Goal: Task Accomplishment & Management: Complete application form

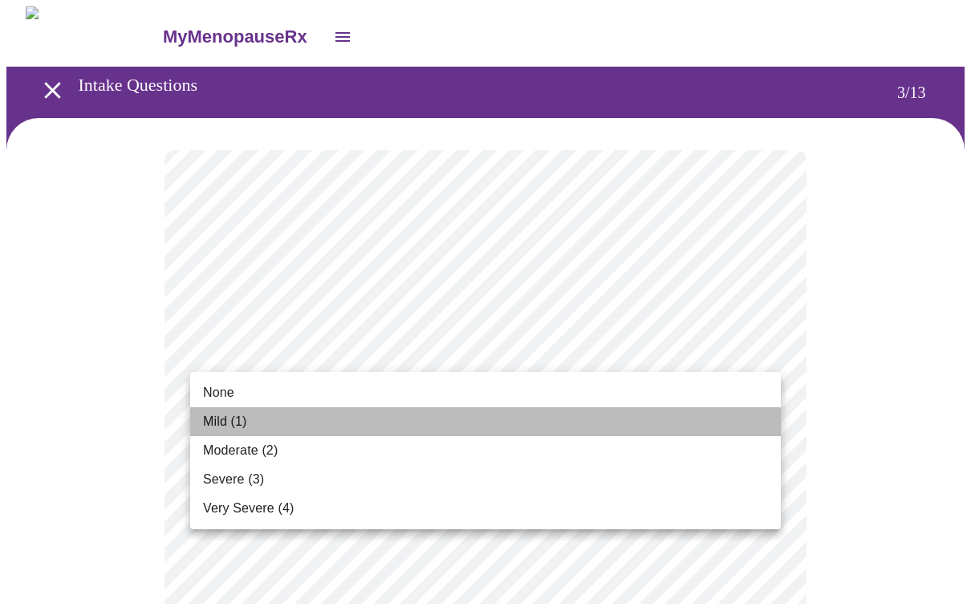
click at [234, 422] on span "Mild (1)" at bounding box center [225, 421] width 44 height 19
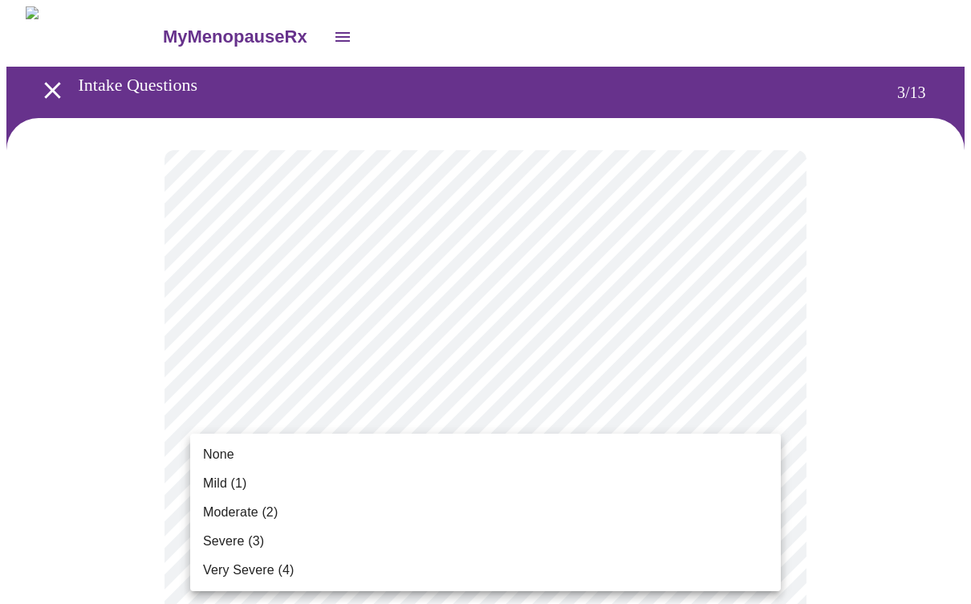
click at [228, 453] on span "None" at bounding box center [218, 454] width 31 height 19
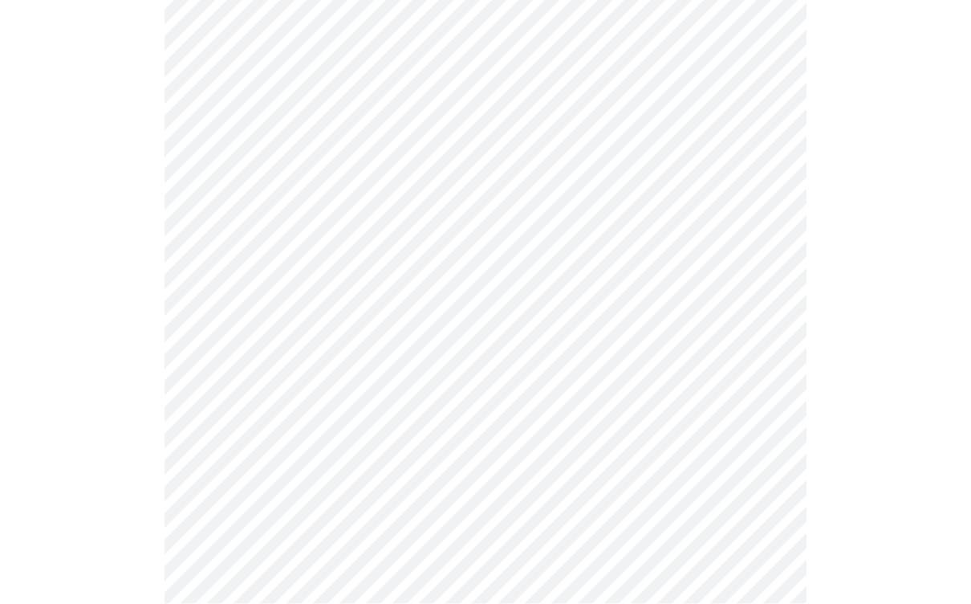
scroll to position [194, 0]
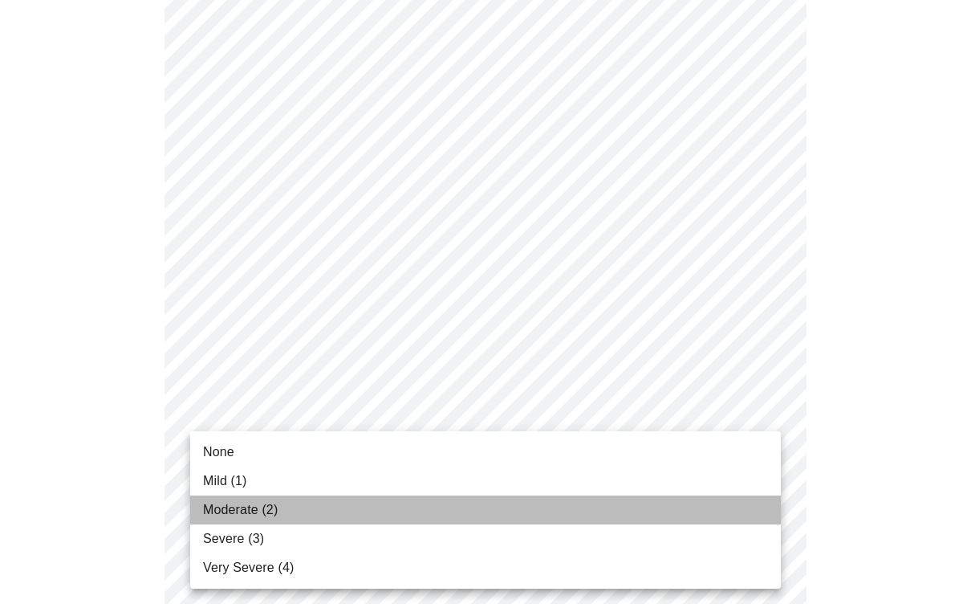
click at [241, 508] on span "Moderate (2)" at bounding box center [240, 509] width 75 height 19
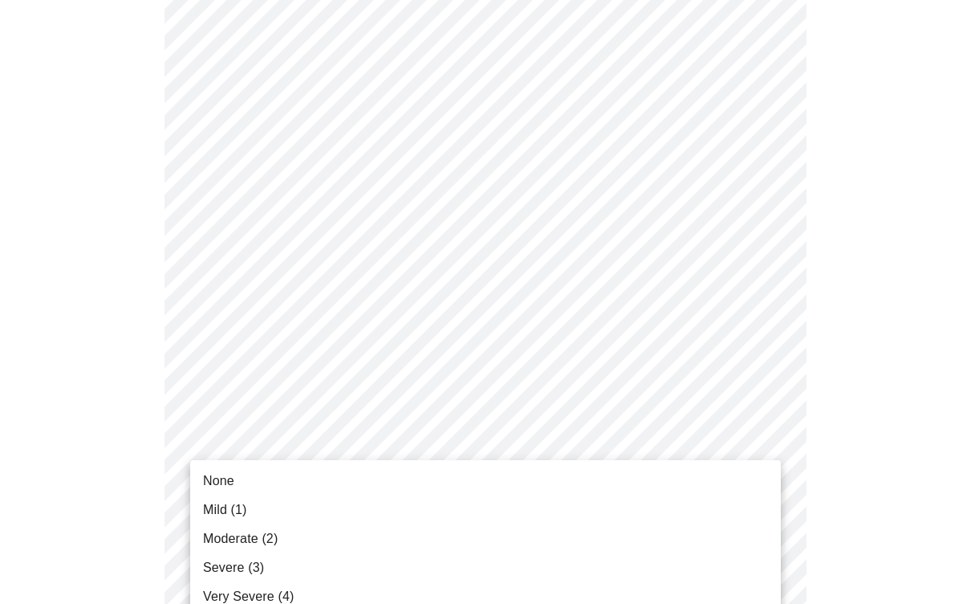
click at [233, 511] on span "Mild (1)" at bounding box center [225, 509] width 44 height 19
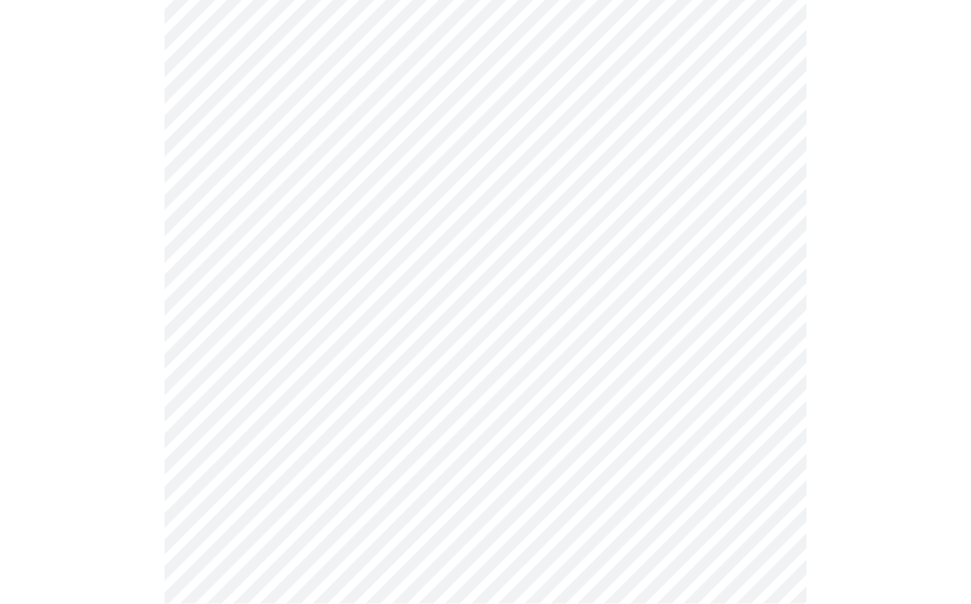
scroll to position [444, 0]
click at [363, 391] on body "MyMenopauseRx Intake Questions 3 / 13" at bounding box center [485, 582] width 959 height 2040
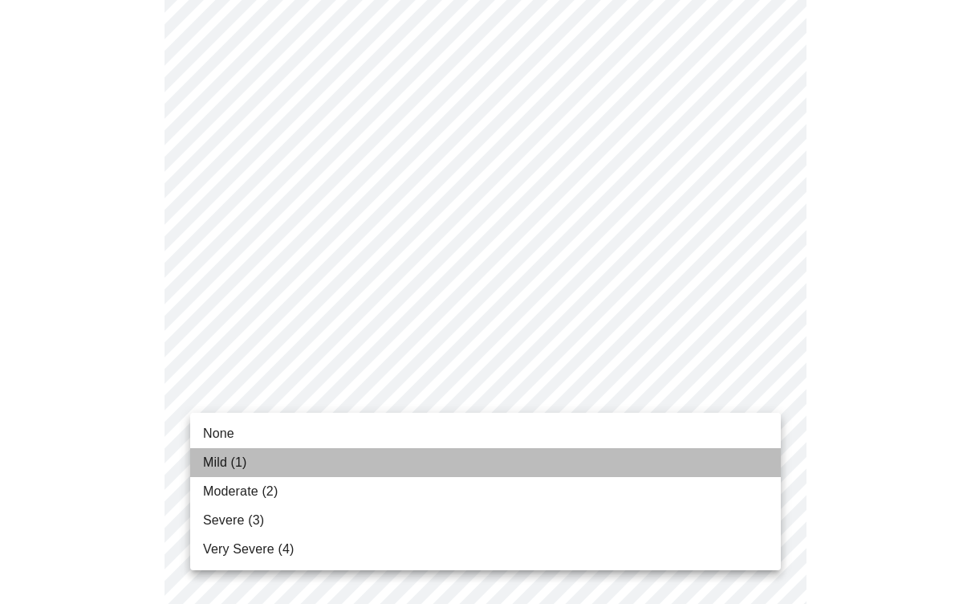
click at [226, 466] on span "Mild (1)" at bounding box center [225, 462] width 44 height 19
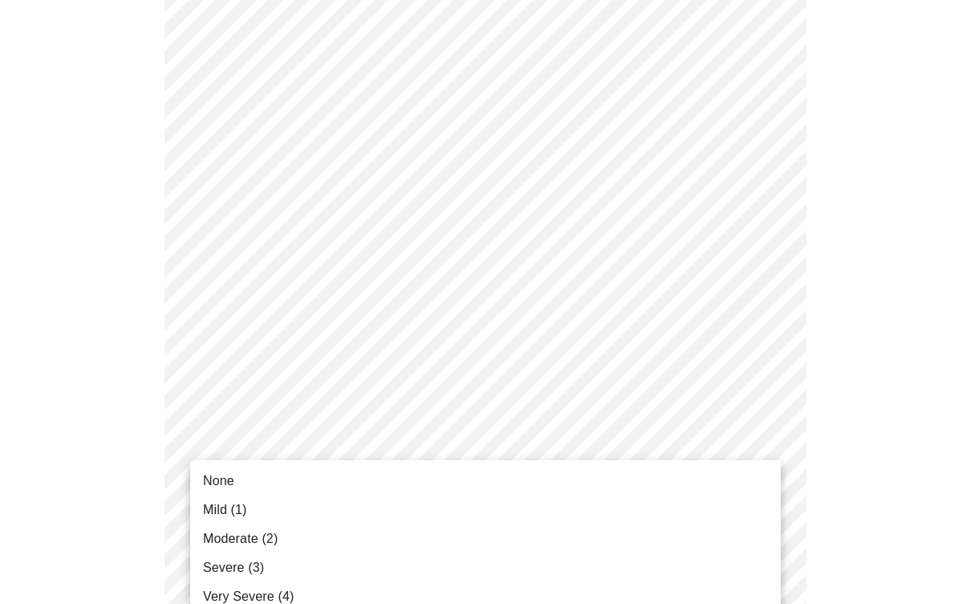
click at [239, 490] on body "MyMenopauseRx Intake Questions 3 / 13 None Mild (1) Moderate (2) Severe (3) Ver…" at bounding box center [485, 571] width 959 height 2018
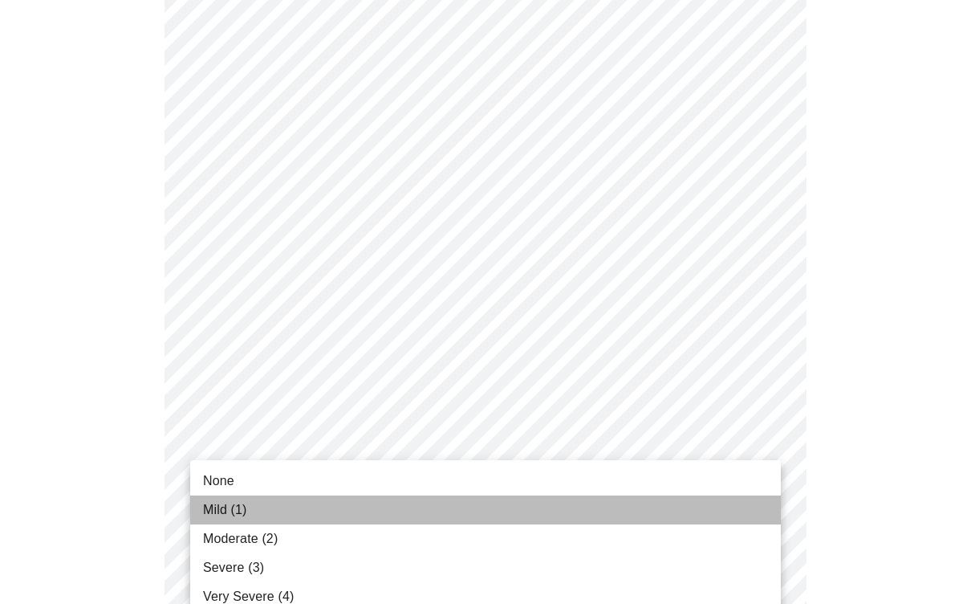
click at [225, 505] on span "Mild (1)" at bounding box center [225, 509] width 44 height 19
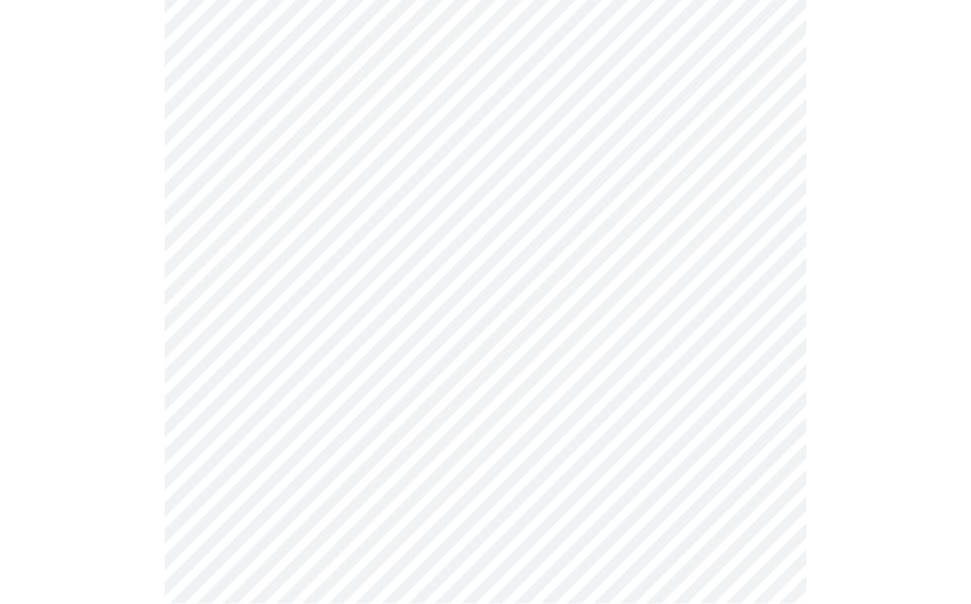
scroll to position [761, 0]
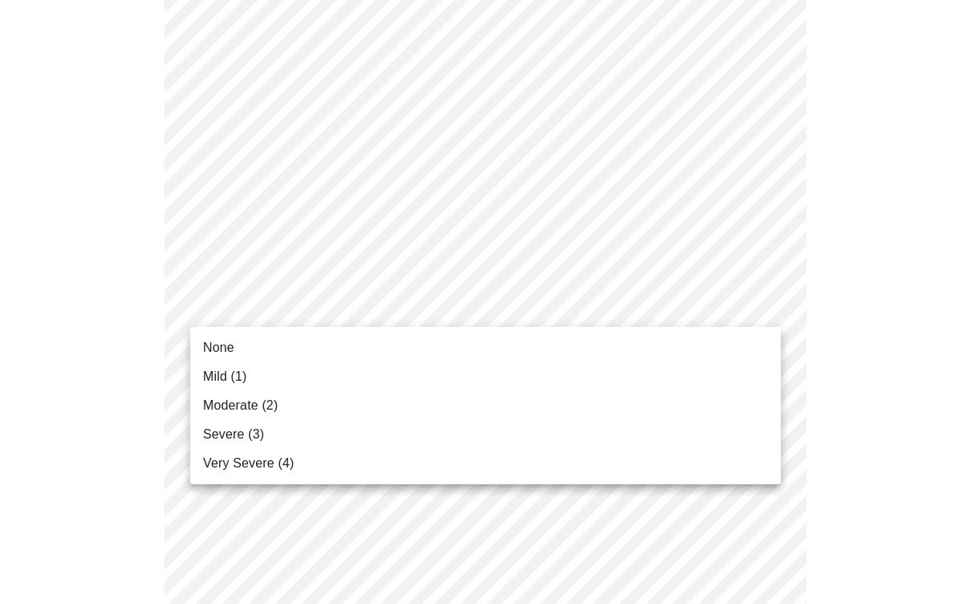
click at [340, 306] on body "MyMenopauseRx Intake Questions 3 / 13 None Mild (1) Moderate (2) Severe (3) Ver…" at bounding box center [485, 243] width 959 height 1996
click at [237, 431] on span "Severe (3)" at bounding box center [233, 434] width 61 height 19
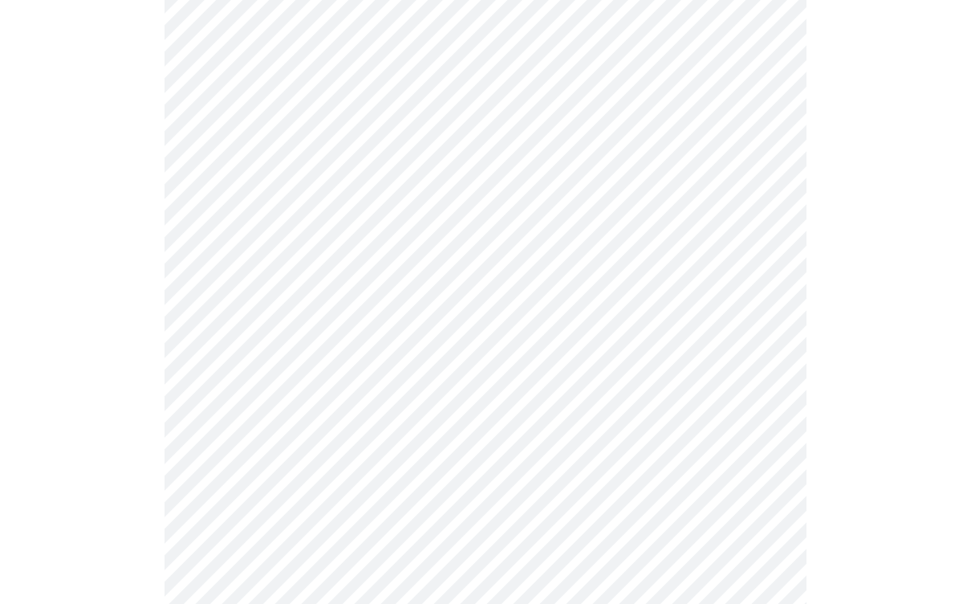
click at [257, 430] on body "MyMenopauseRx Intake Questions 3 / 13" at bounding box center [485, 232] width 959 height 1975
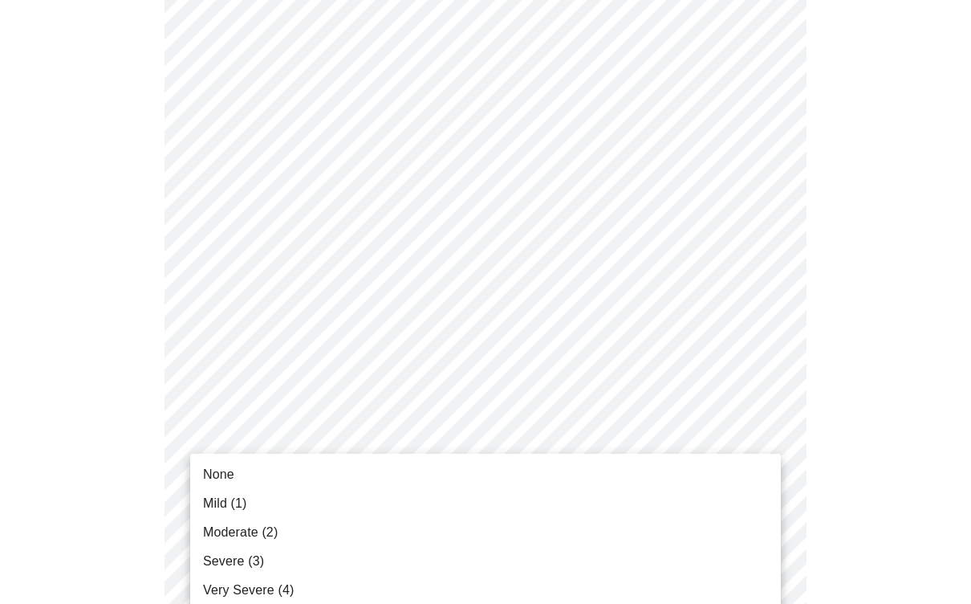
click at [218, 557] on span "Severe (3)" at bounding box center [233, 560] width 61 height 19
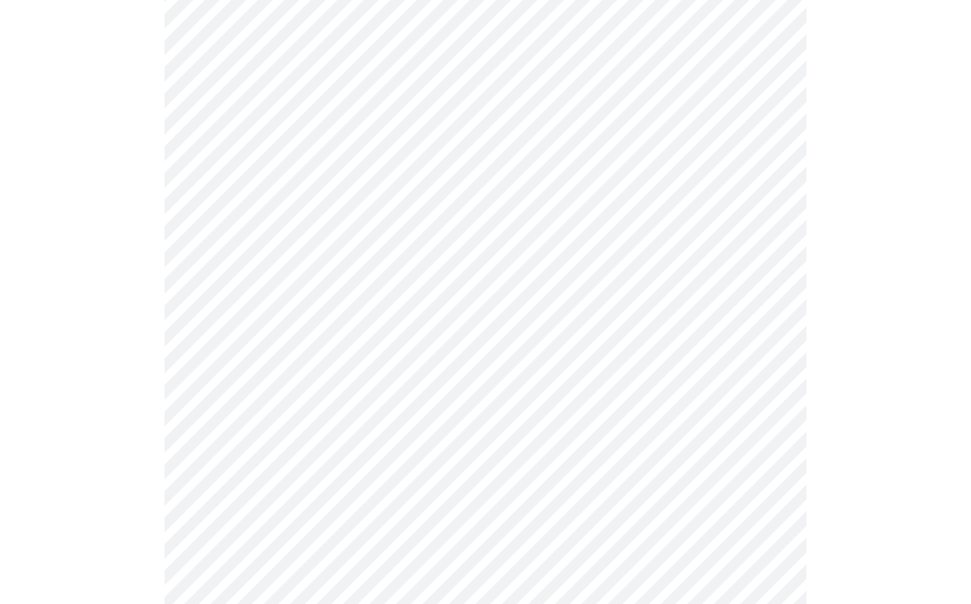
scroll to position [937, 0]
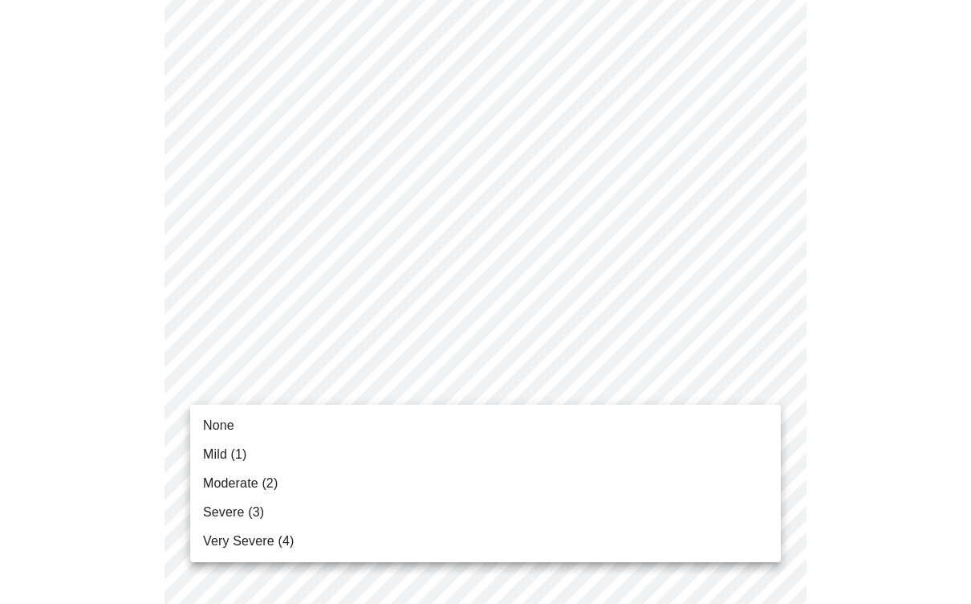
click at [287, 381] on body "MyMenopauseRx Intake Questions 3 / 13 None Mild (1) Moderate (2) Severe (3) Ver…" at bounding box center [485, 46] width 959 height 1953
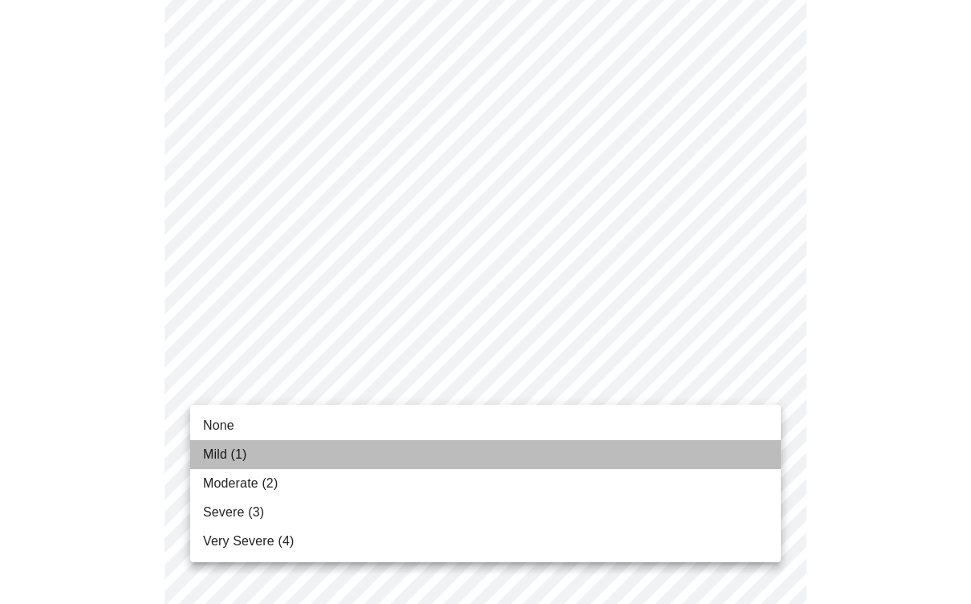
click at [215, 450] on span "Mild (1)" at bounding box center [225, 454] width 44 height 19
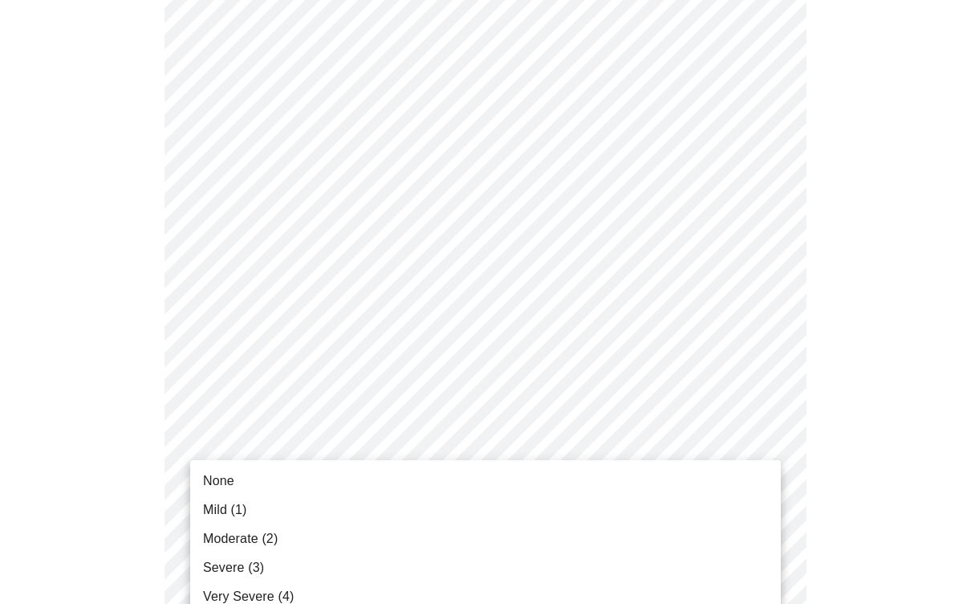
click at [364, 512] on body "MyMenopauseRx Intake Questions 3 / 13 None Mild (1) Moderate (2) Severe (3) Ver…" at bounding box center [485, 35] width 959 height 1931
click at [222, 545] on span "Moderate (2)" at bounding box center [240, 538] width 75 height 19
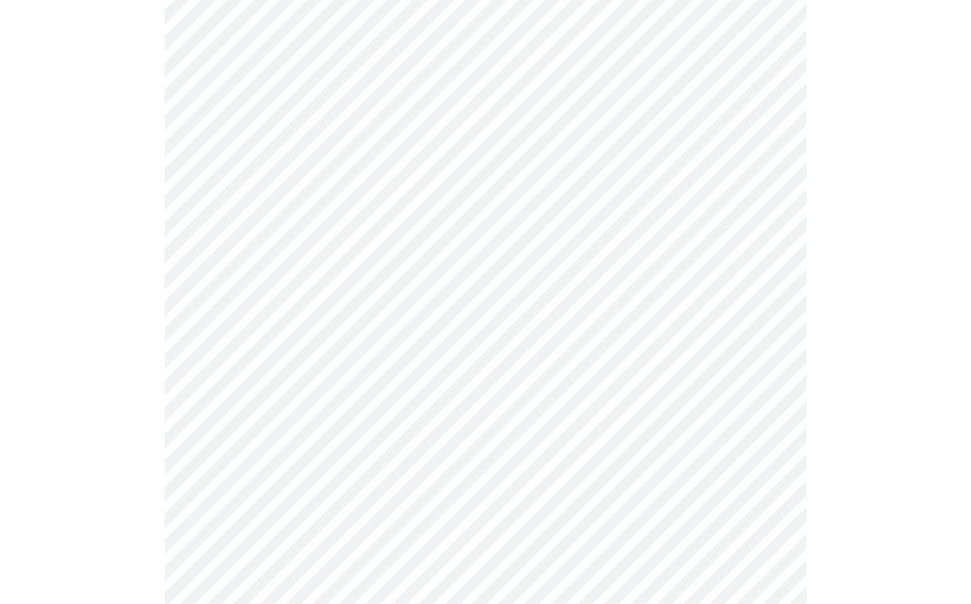
scroll to position [1227, 0]
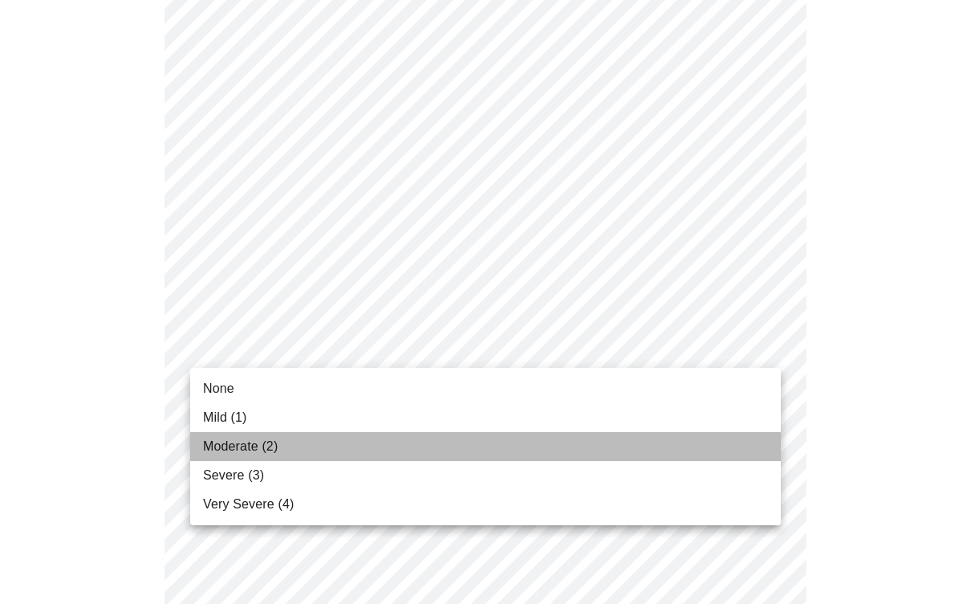
click at [274, 451] on span "Moderate (2)" at bounding box center [240, 446] width 75 height 19
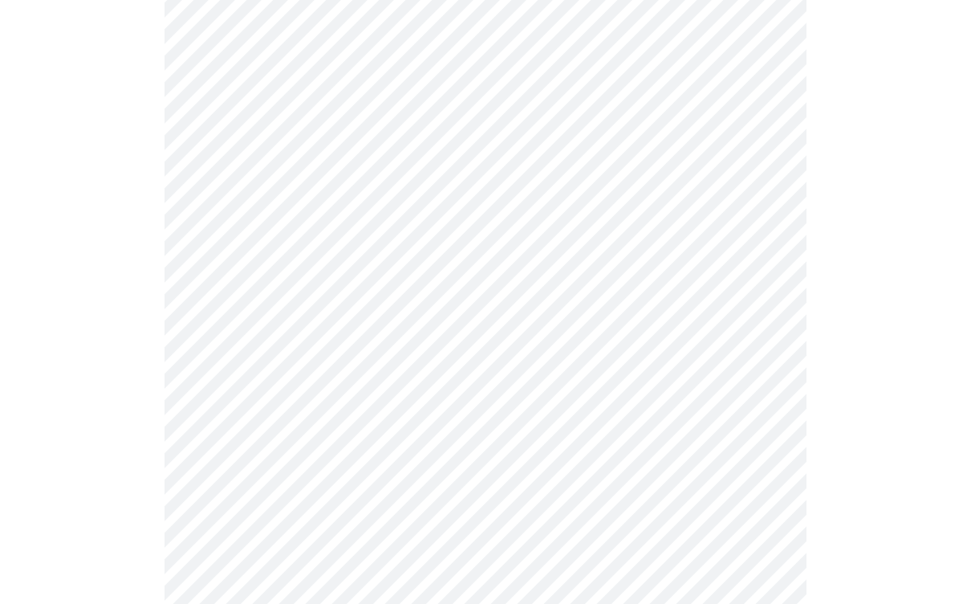
scroll to position [632, 0]
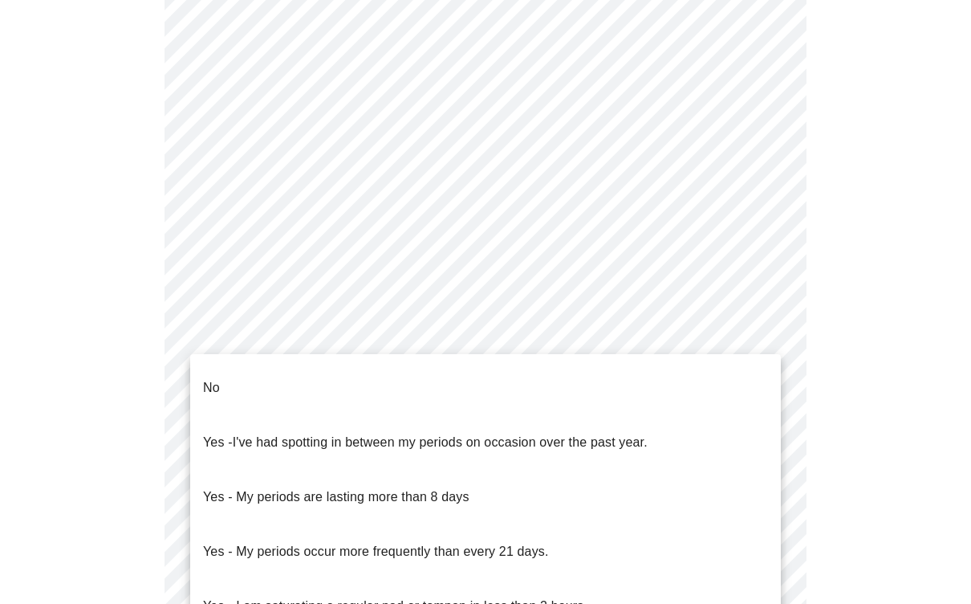
click at [330, 340] on body "MyMenopauseRx Intake Questions 4 / 13 No Yes - I've had spotting in between my …" at bounding box center [485, 165] width 959 height 1581
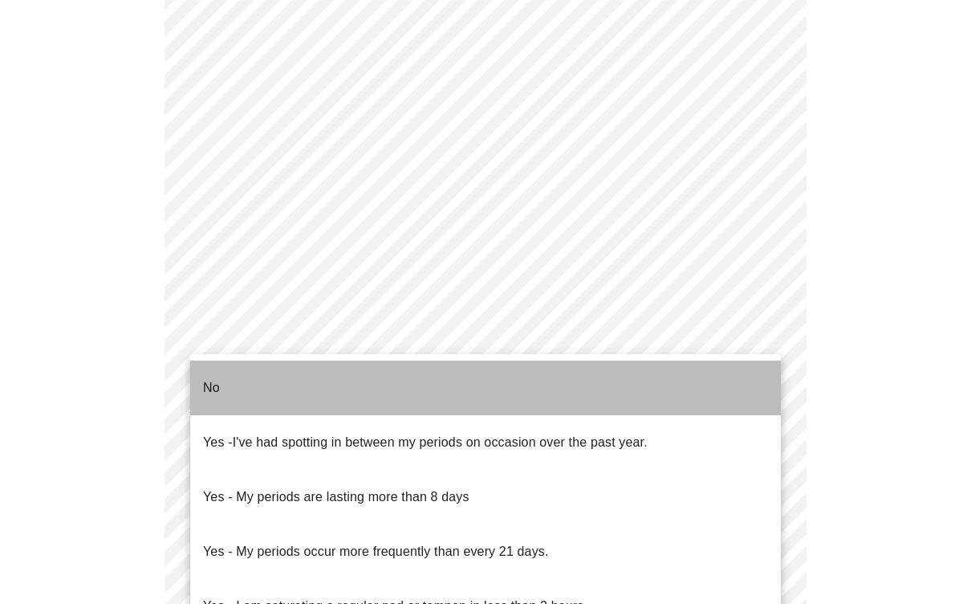
click at [249, 377] on li "No" at bounding box center [485, 387] width 591 height 55
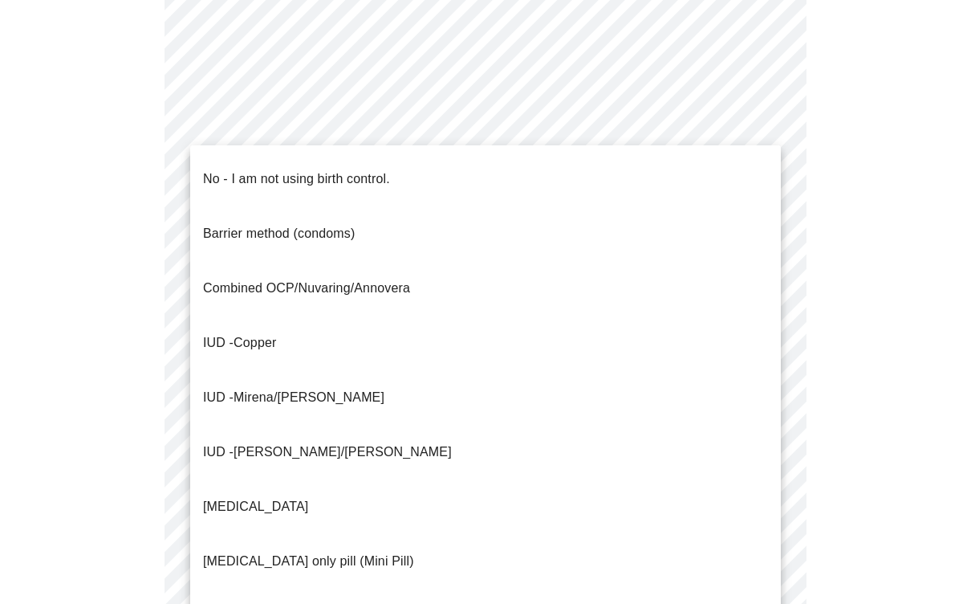
click at [252, 469] on body "MyMenopauseRx Intake Questions 4 / 13 No - I am not using birth control. Barrie…" at bounding box center [485, 161] width 959 height 1572
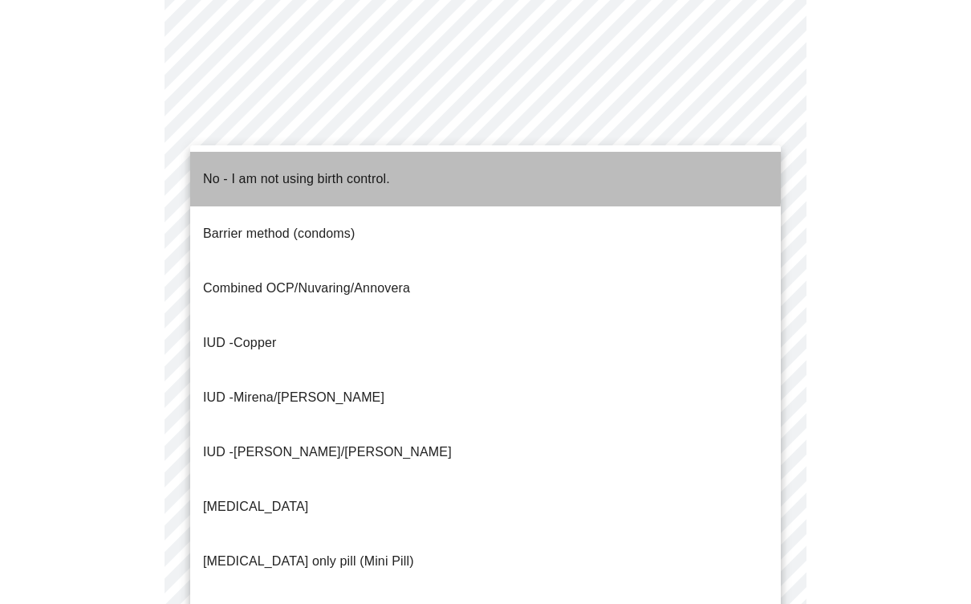
click at [291, 169] on p "No - I am not using birth control." at bounding box center [296, 178] width 187 height 19
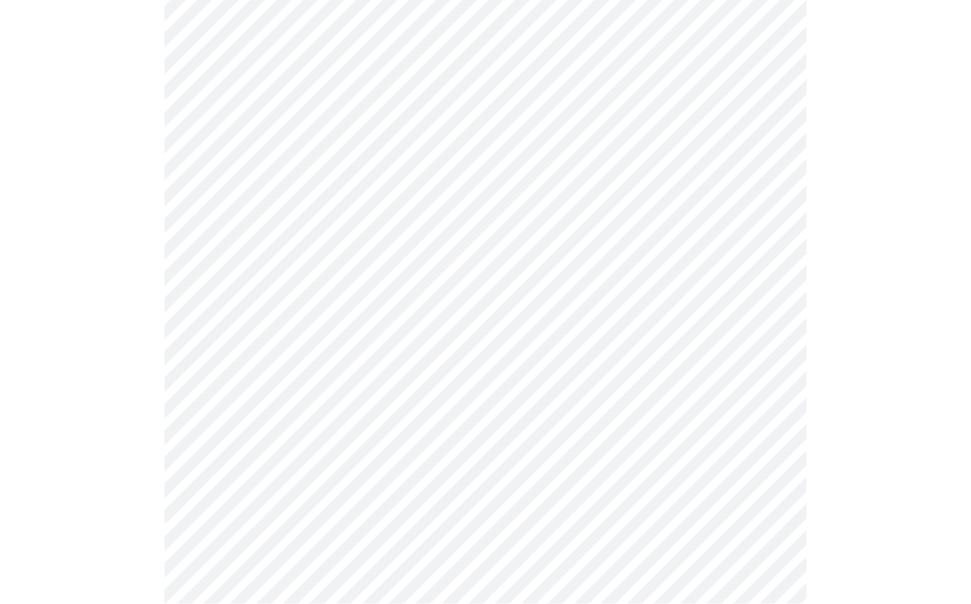
scroll to position [933, 0]
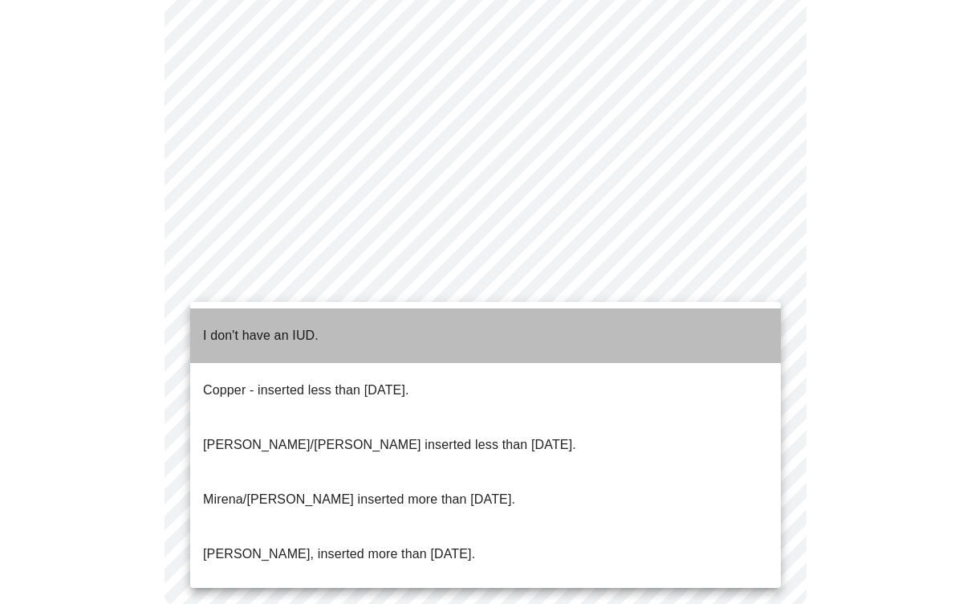
click at [250, 326] on p "I don't have an IUD." at bounding box center [261, 335] width 116 height 19
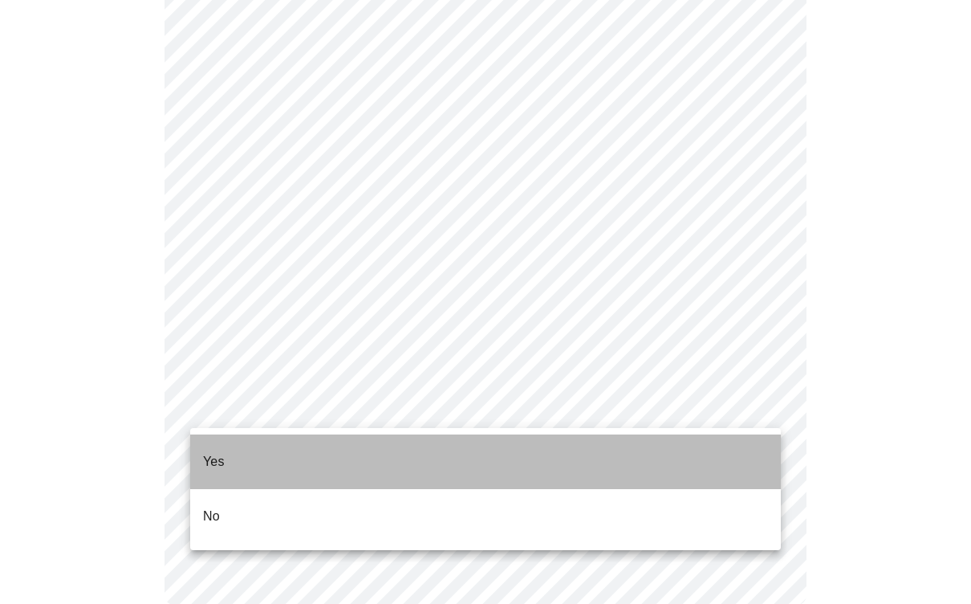
click at [224, 452] on p "Yes" at bounding box center [214, 461] width 22 height 19
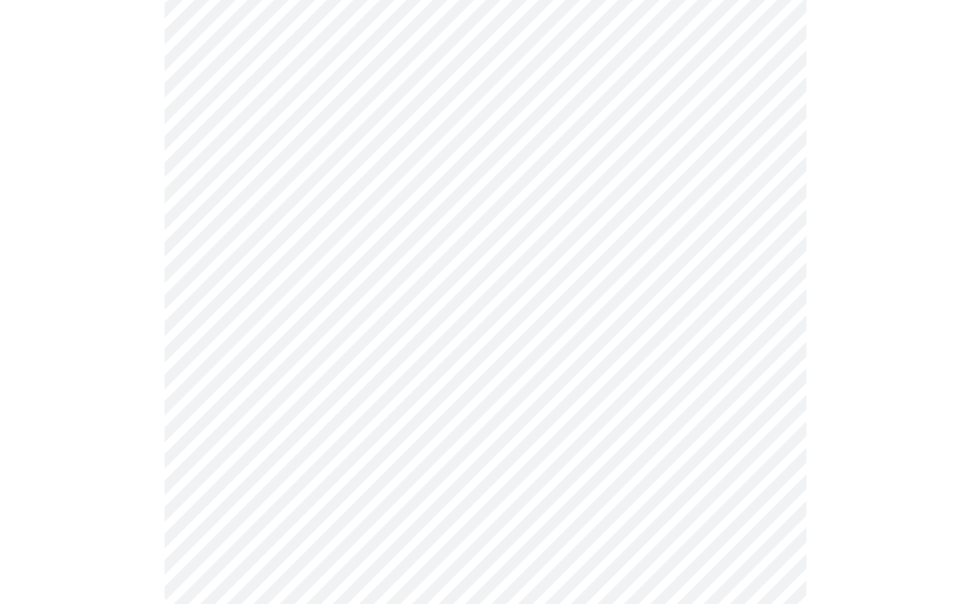
scroll to position [0, 0]
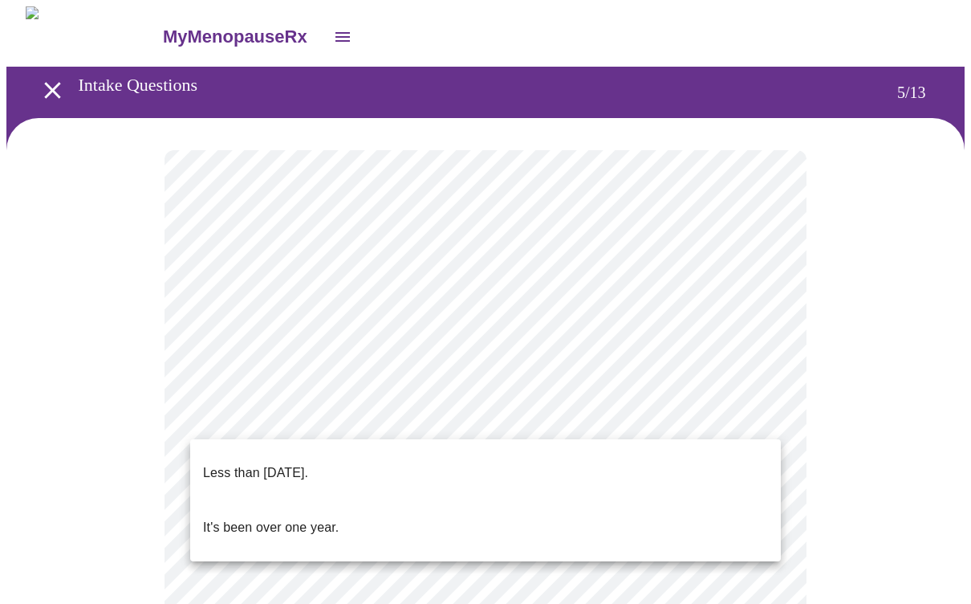
click at [308, 463] on p "Less than [DATE]." at bounding box center [255, 472] width 105 height 19
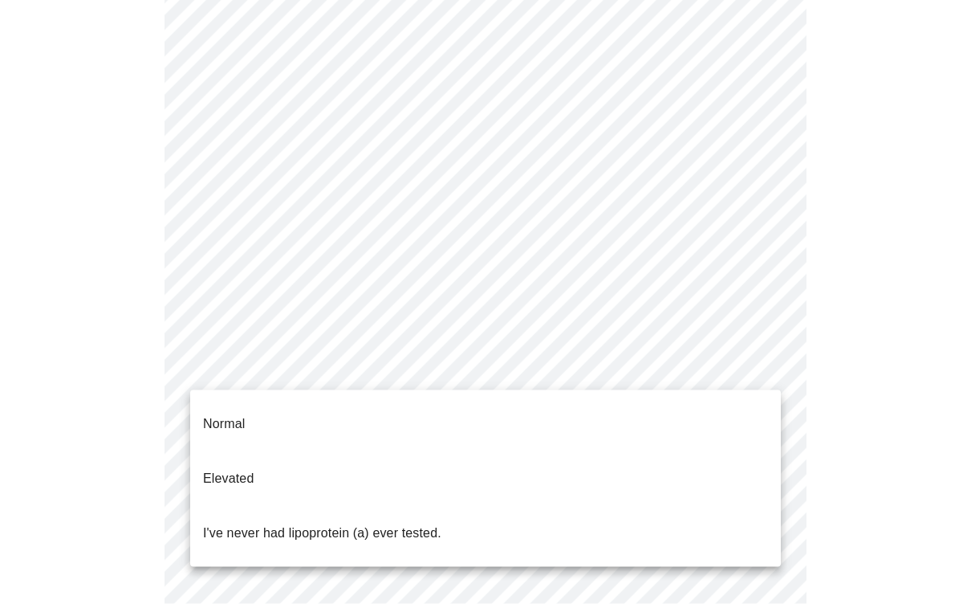
scroll to position [189, 0]
click at [638, 375] on body "MyMenopauseRx Intake Questions 5 / 13 Normal Elevated I've never had lipoprotei…" at bounding box center [485, 462] width 959 height 1289
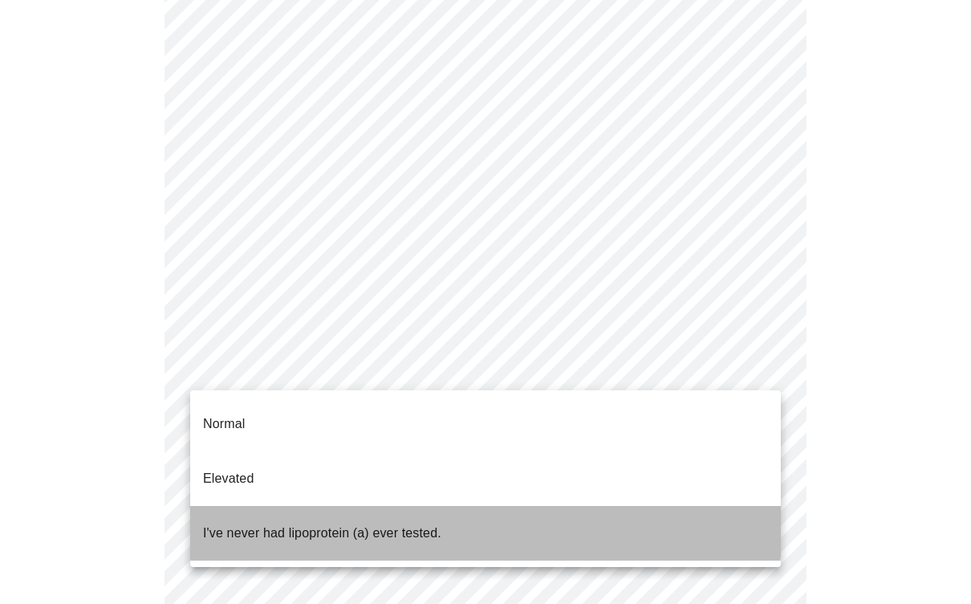
click at [375, 523] on p "I've never had lipoprotein (a) ever tested." at bounding box center [322, 532] width 238 height 19
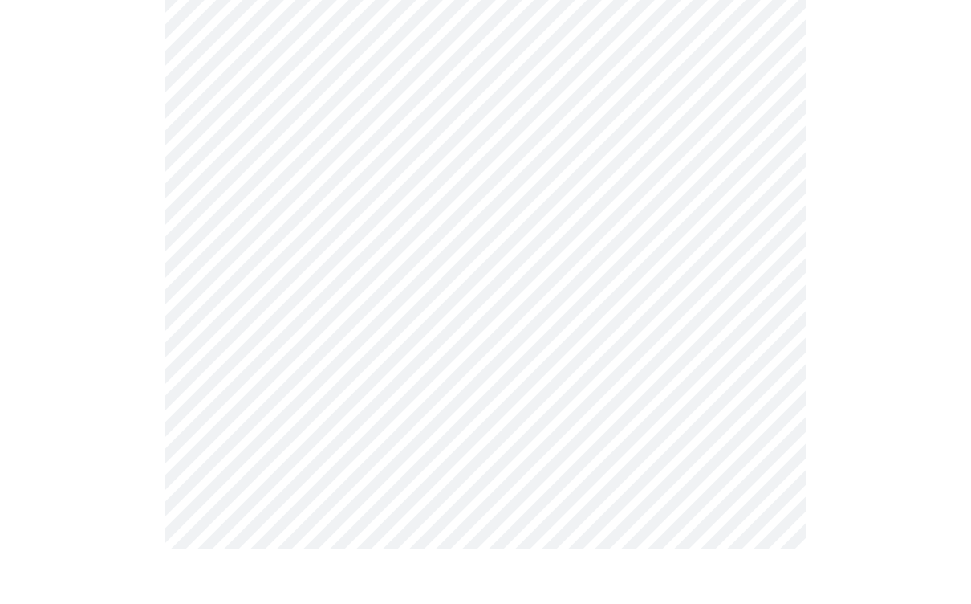
scroll to position [0, 0]
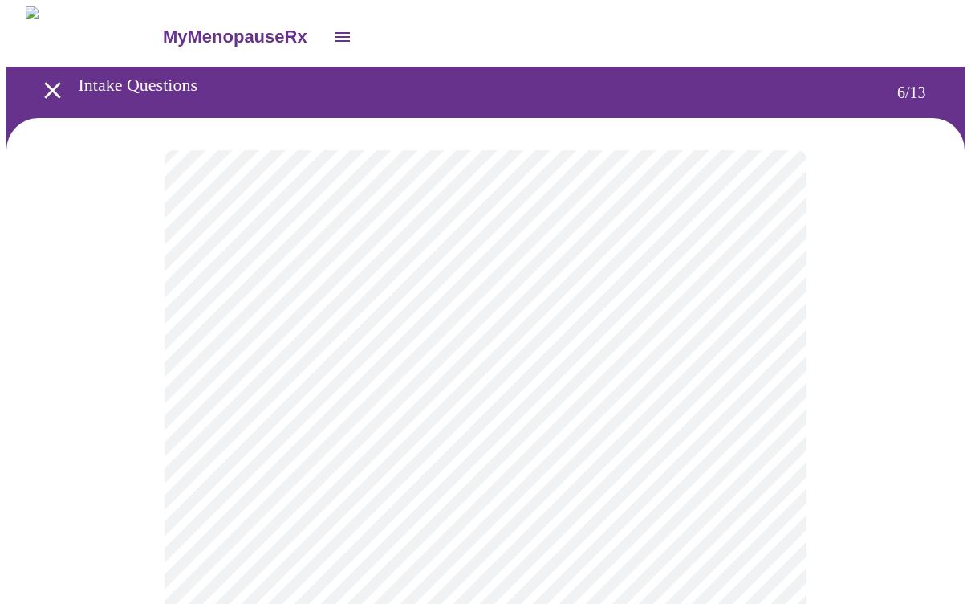
click at [235, 463] on body "MyMenopauseRx Intake Questions 6 / 13" at bounding box center [485, 434] width 959 height 856
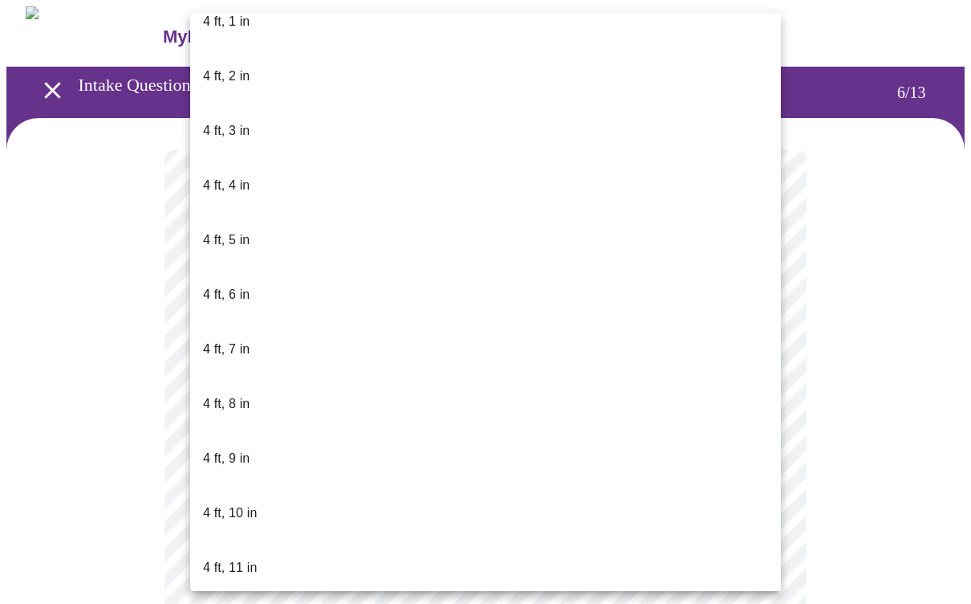
scroll to position [759, 0]
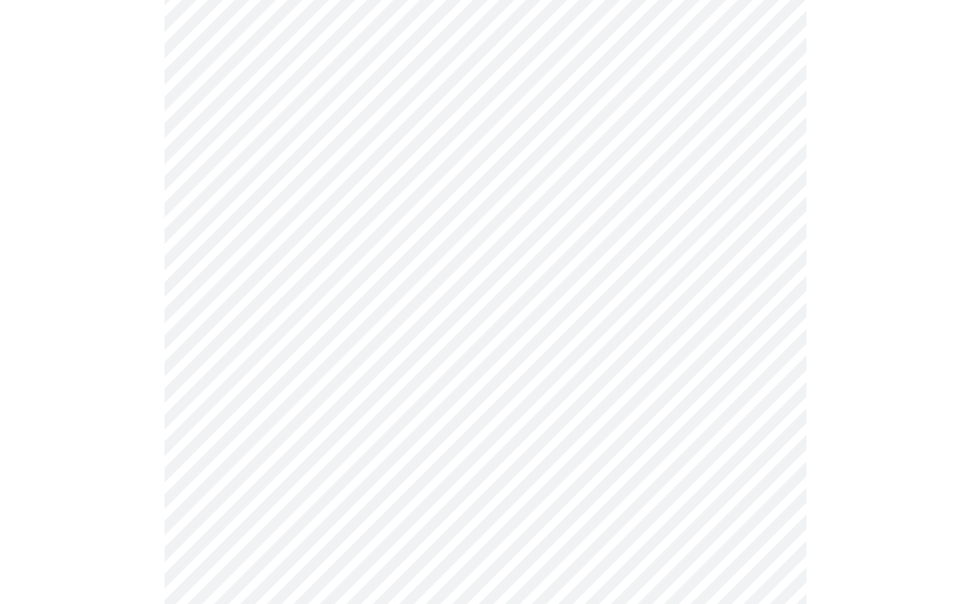
scroll to position [4101, 0]
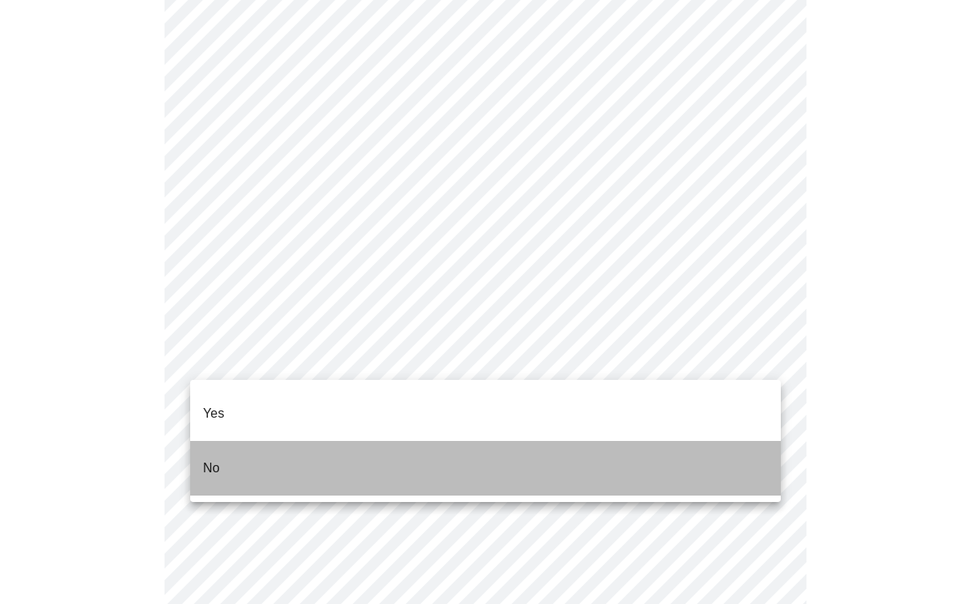
click at [683, 446] on li "No" at bounding box center [485, 468] width 591 height 55
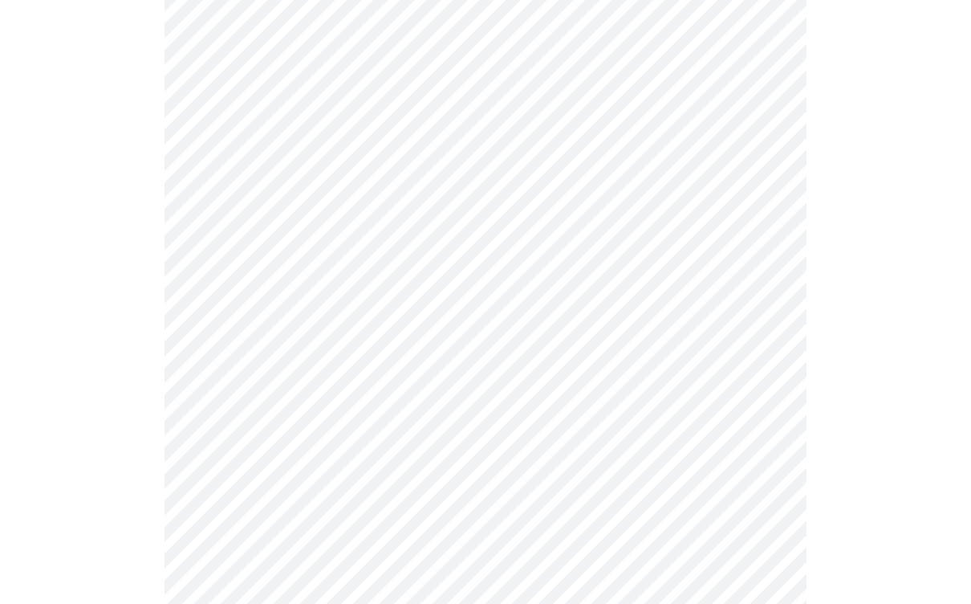
scroll to position [936, 0]
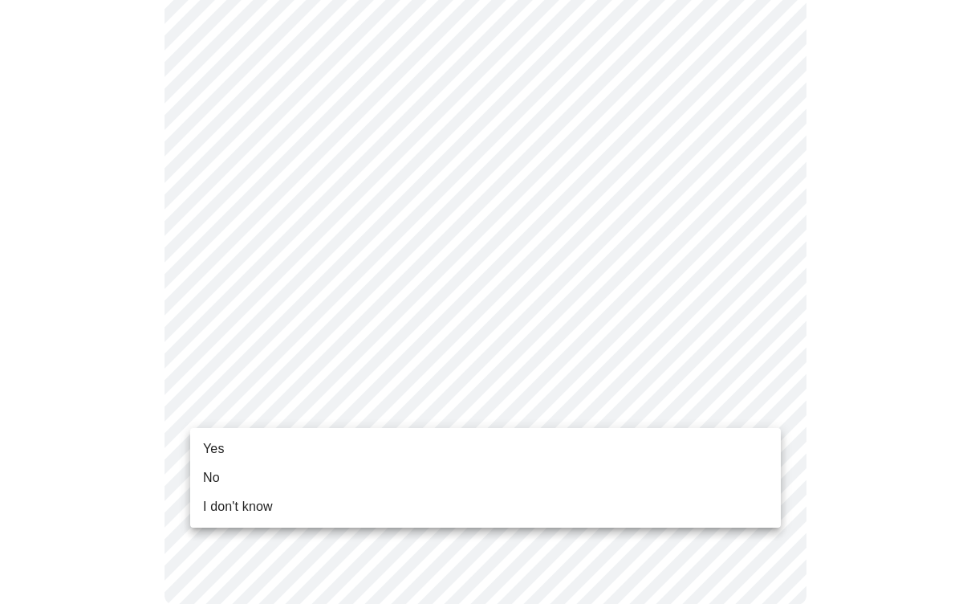
click at [234, 444] on li "Yes" at bounding box center [485, 448] width 591 height 29
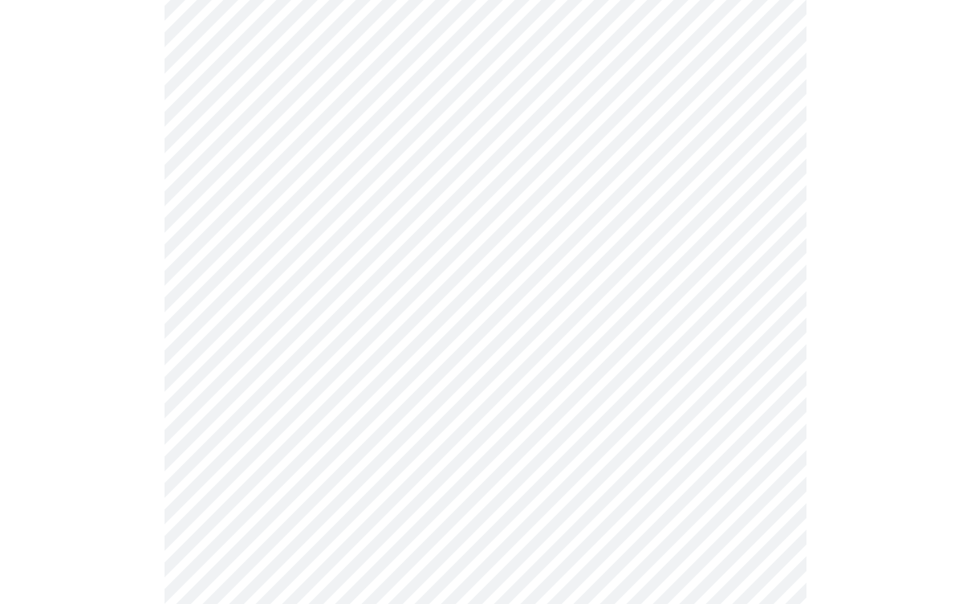
scroll to position [0, 0]
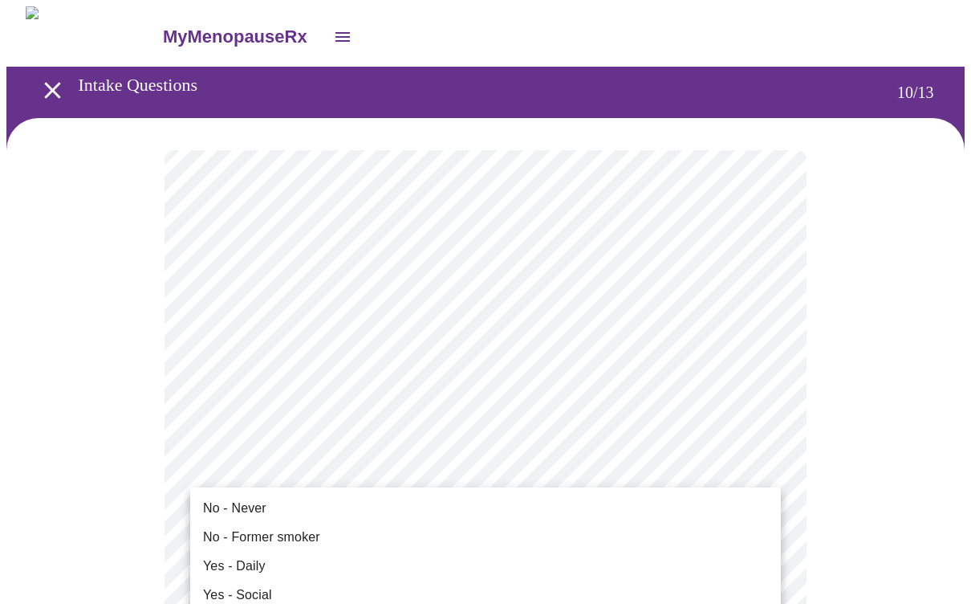
click at [270, 537] on span "No - Former smoker" at bounding box center [261, 536] width 117 height 19
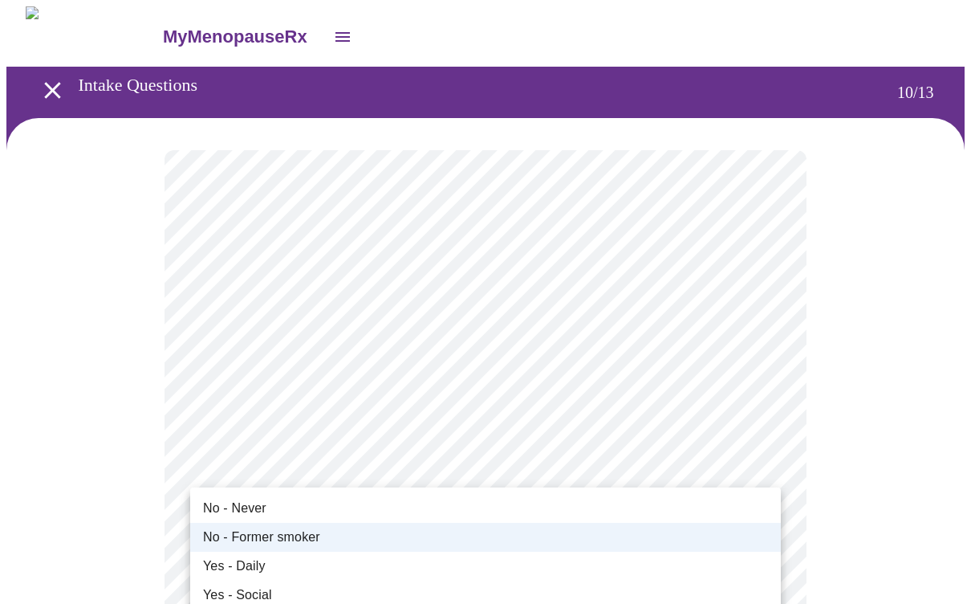
click at [930, 435] on div at bounding box center [485, 302] width 971 height 604
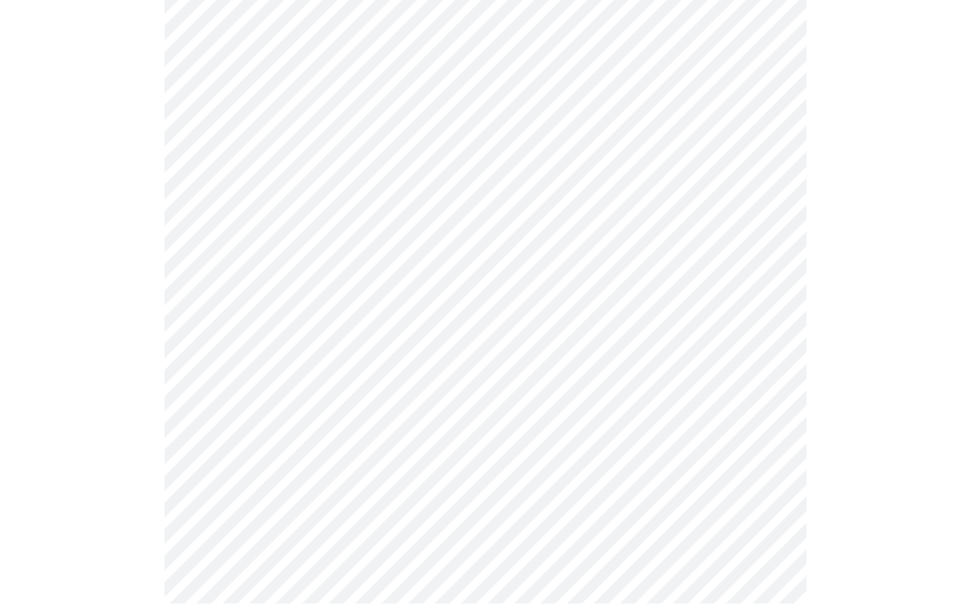
scroll to position [1216, 0]
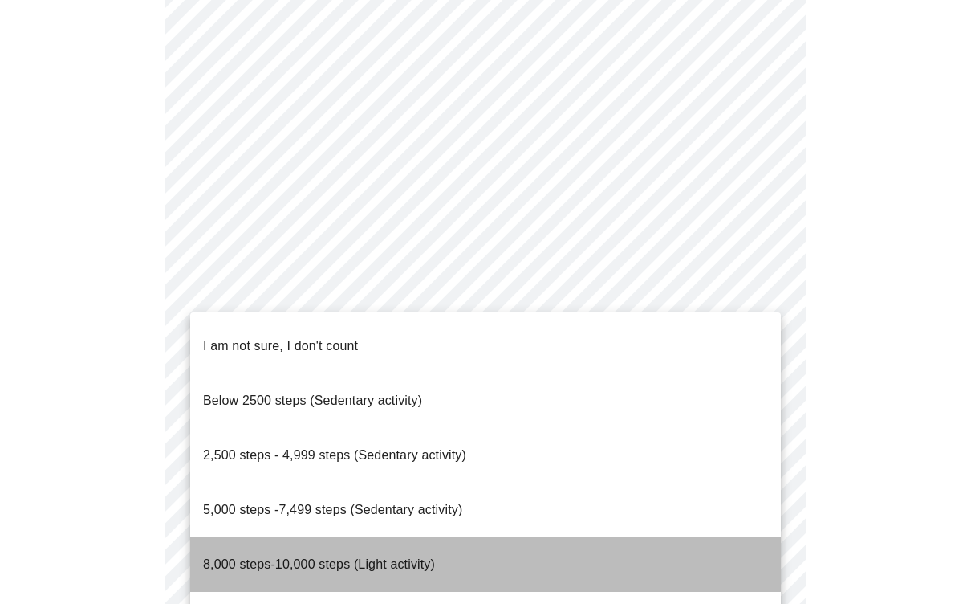
click at [345, 557] on span "8,000 steps-10,000 steps (Light activity)" at bounding box center [319, 564] width 232 height 14
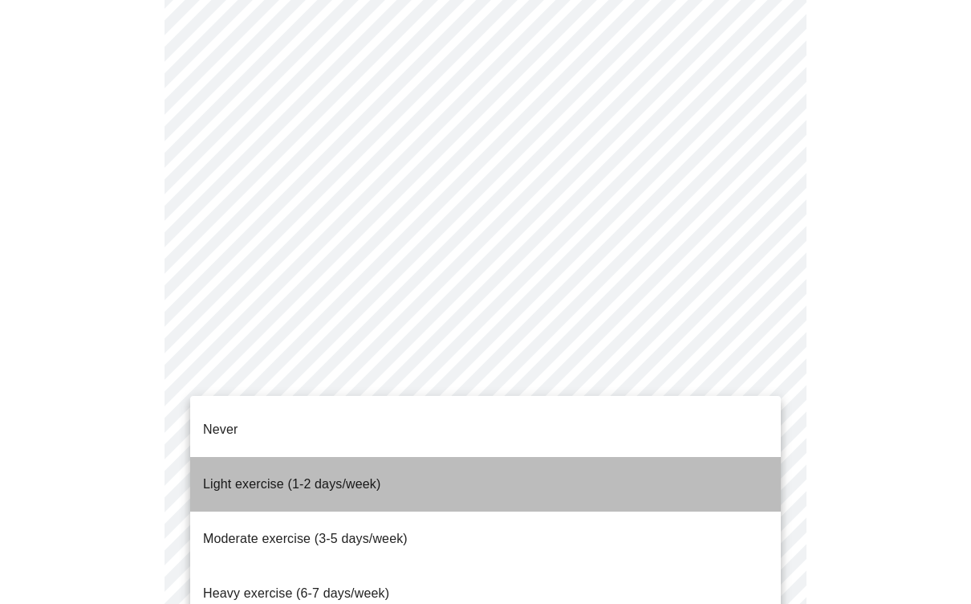
click at [319, 477] on span "Light exercise (1-2 days/week)" at bounding box center [292, 484] width 178 height 14
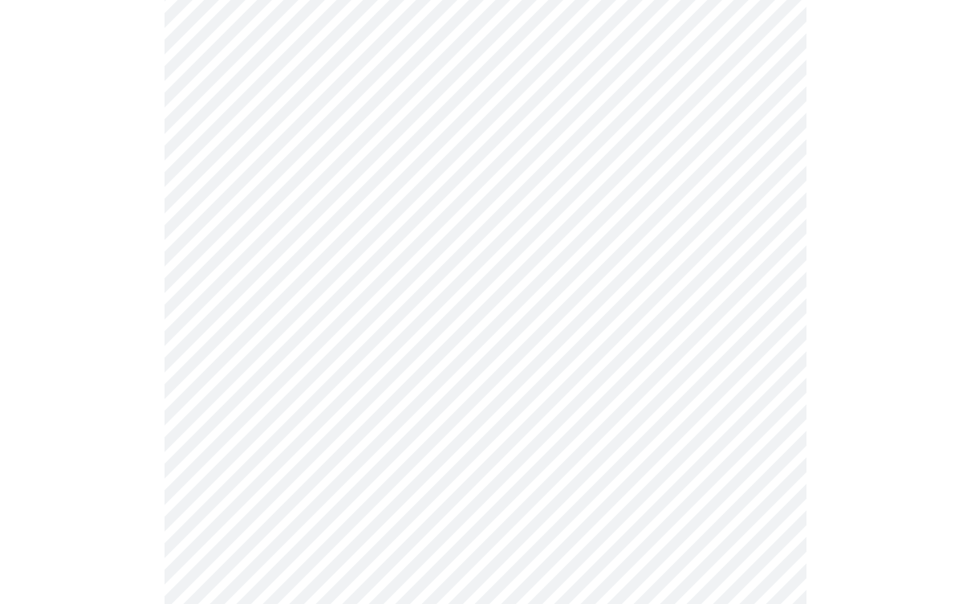
scroll to position [1451, 0]
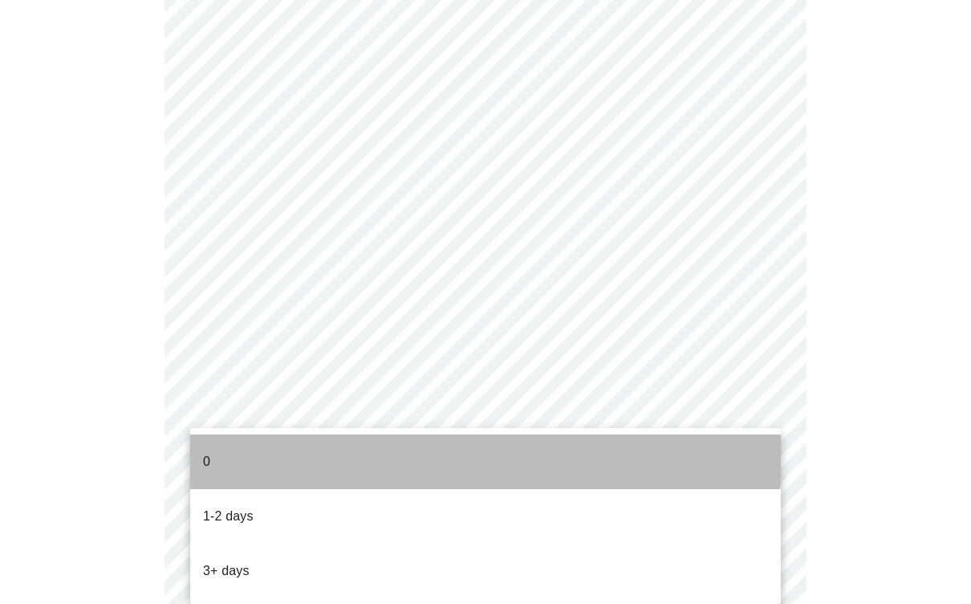
click at [318, 444] on li "0" at bounding box center [485, 461] width 591 height 55
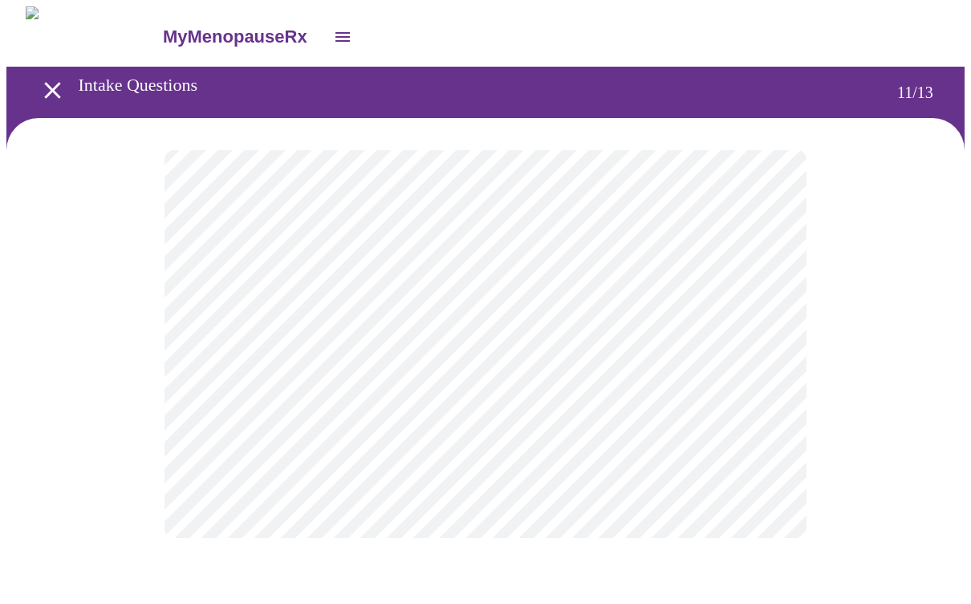
scroll to position [0, 0]
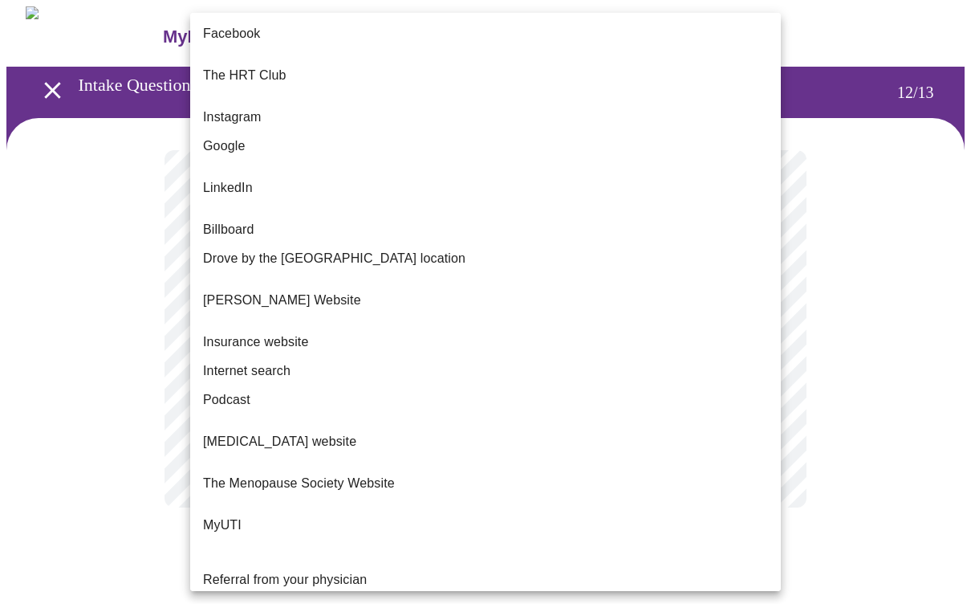
click at [768, 328] on body "MyMenopauseRx Intake Questions 12 / 13 Facebook The HRT Club Instagram Google L…" at bounding box center [485, 272] width 959 height 533
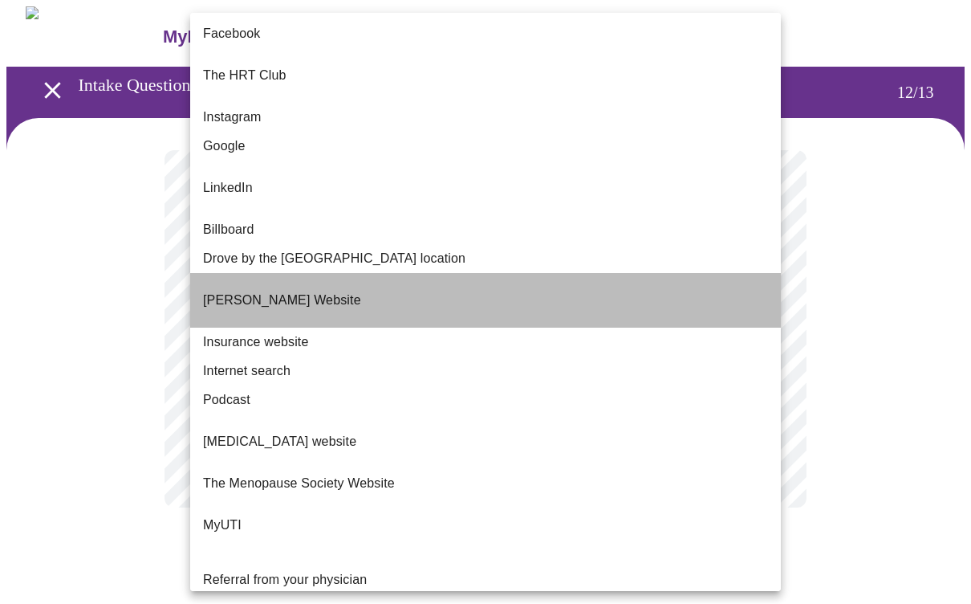
click at [356, 291] on p "[PERSON_NAME] Website" at bounding box center [282, 300] width 158 height 19
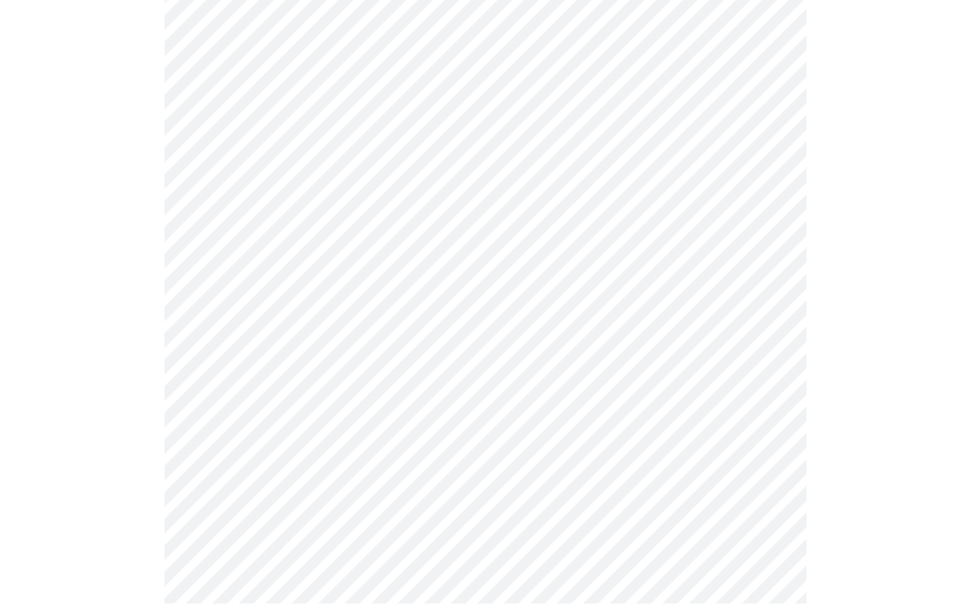
scroll to position [194, 0]
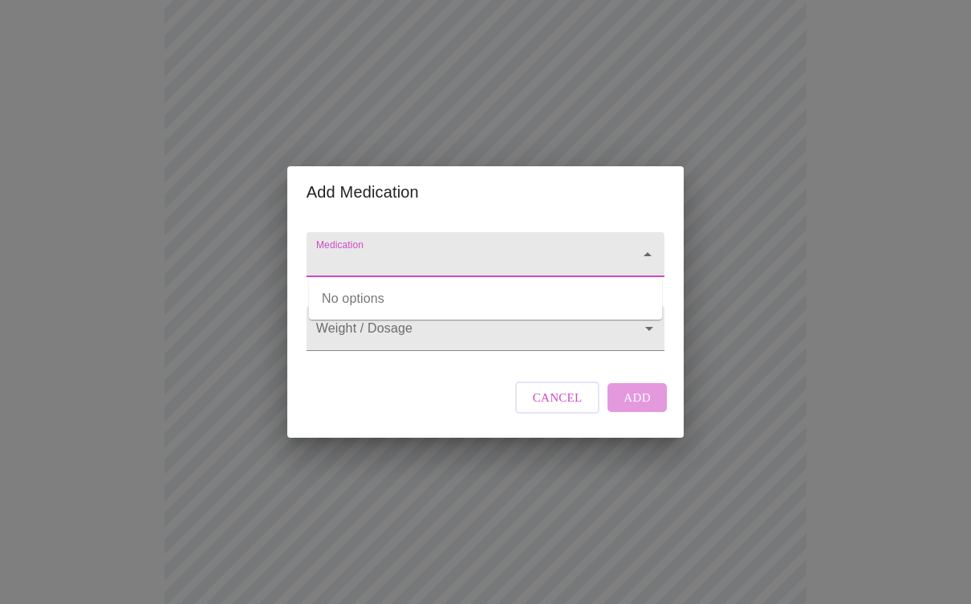
click at [502, 250] on input "Medication" at bounding box center [462, 262] width 299 height 30
click at [645, 254] on icon "Open" at bounding box center [647, 254] width 19 height 19
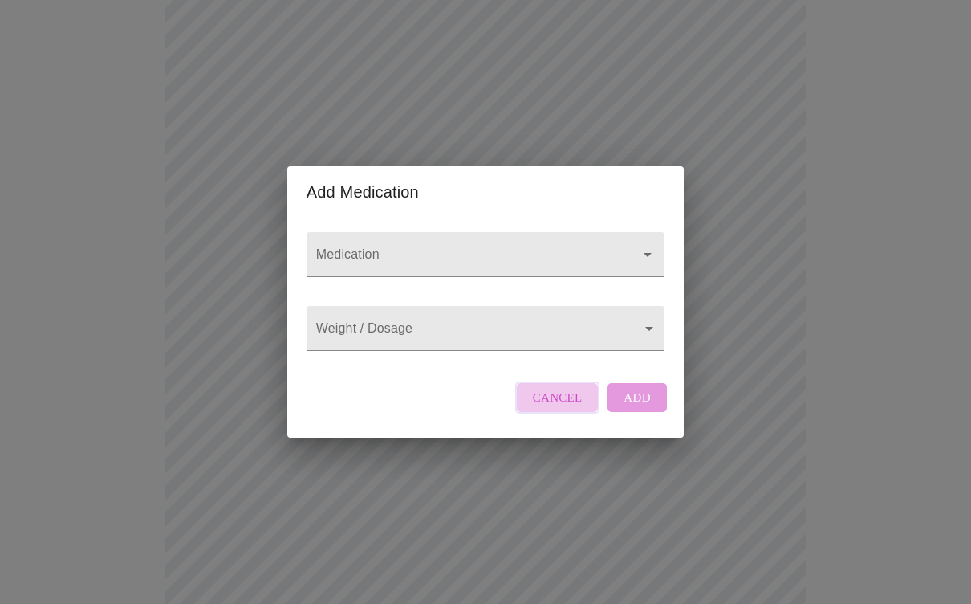
click at [569, 408] on span "Cancel" at bounding box center [558, 397] width 50 height 21
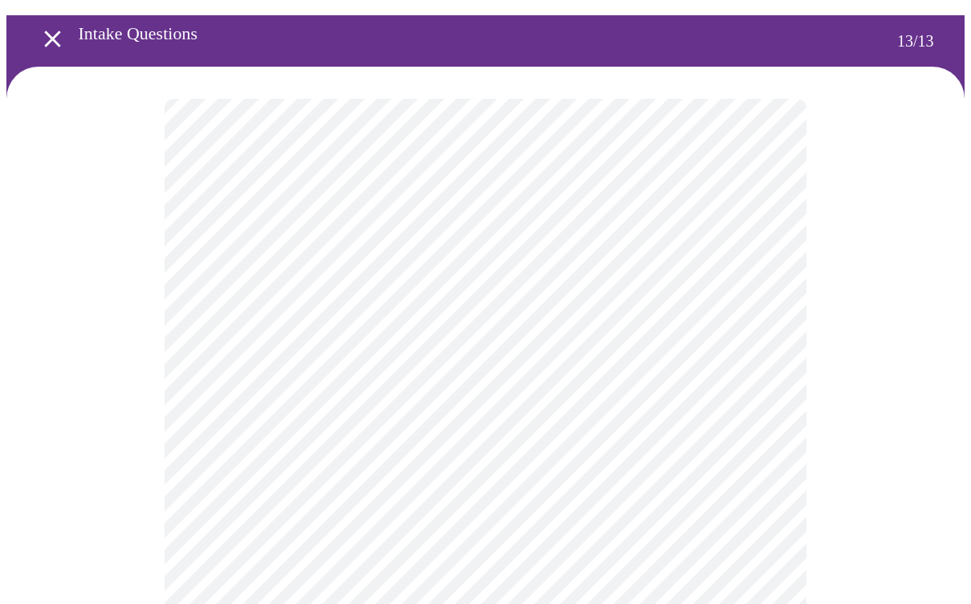
scroll to position [31, 0]
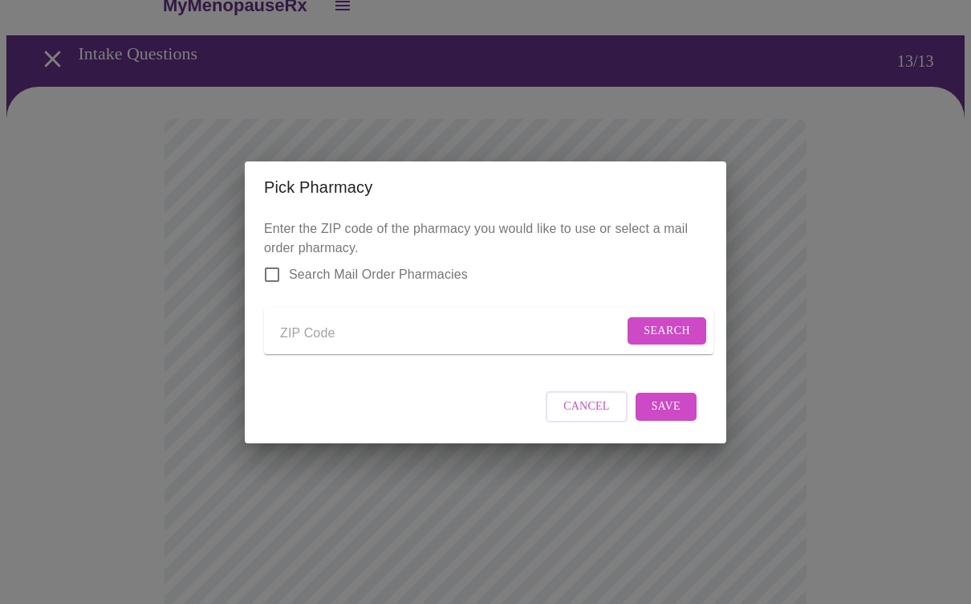
click at [295, 328] on input "Send a message to your care team" at bounding box center [452, 334] width 344 height 26
type input "60126"
click at [657, 321] on span "Search" at bounding box center [667, 331] width 47 height 20
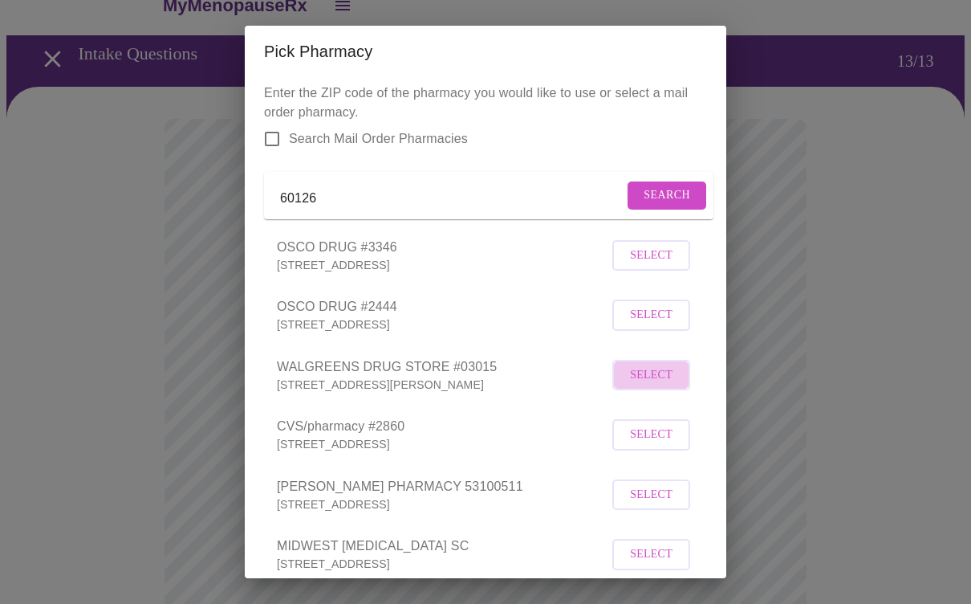
click at [657, 385] on span "Select" at bounding box center [651, 375] width 43 height 20
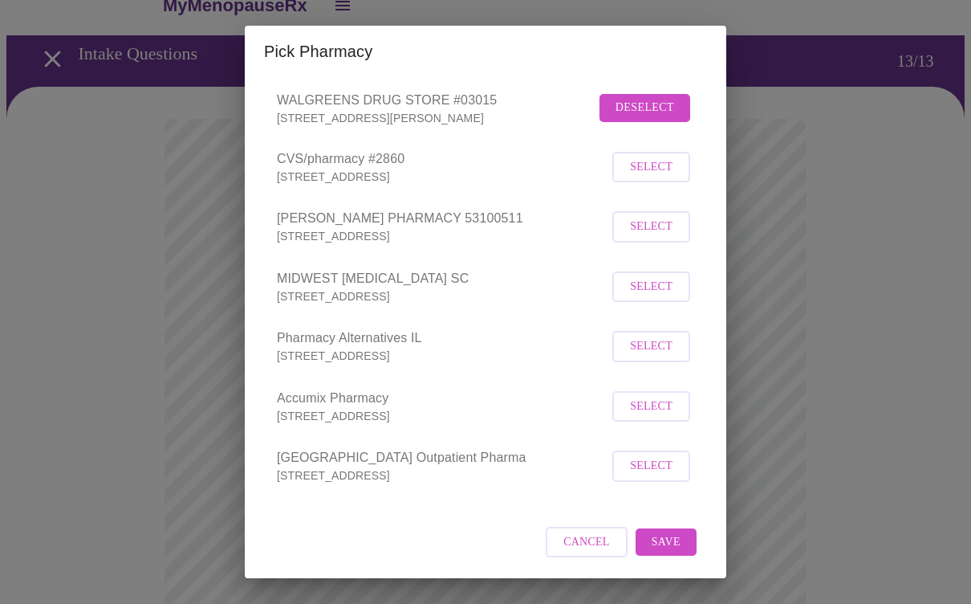
scroll to position [283, 0]
click at [671, 535] on span "Save" at bounding box center [666, 542] width 29 height 20
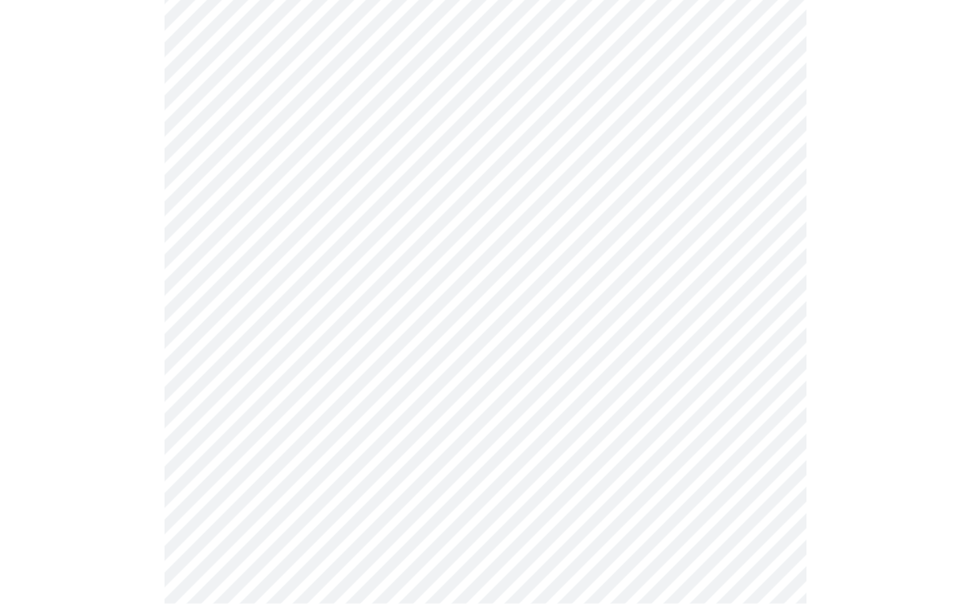
scroll to position [592, 0]
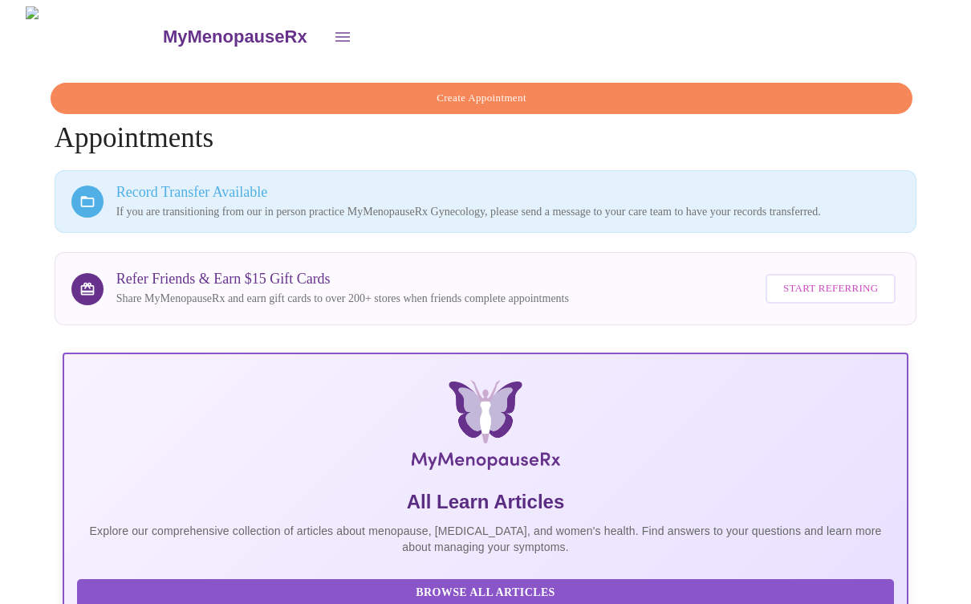
click at [333, 28] on icon "open drawer" at bounding box center [342, 36] width 19 height 19
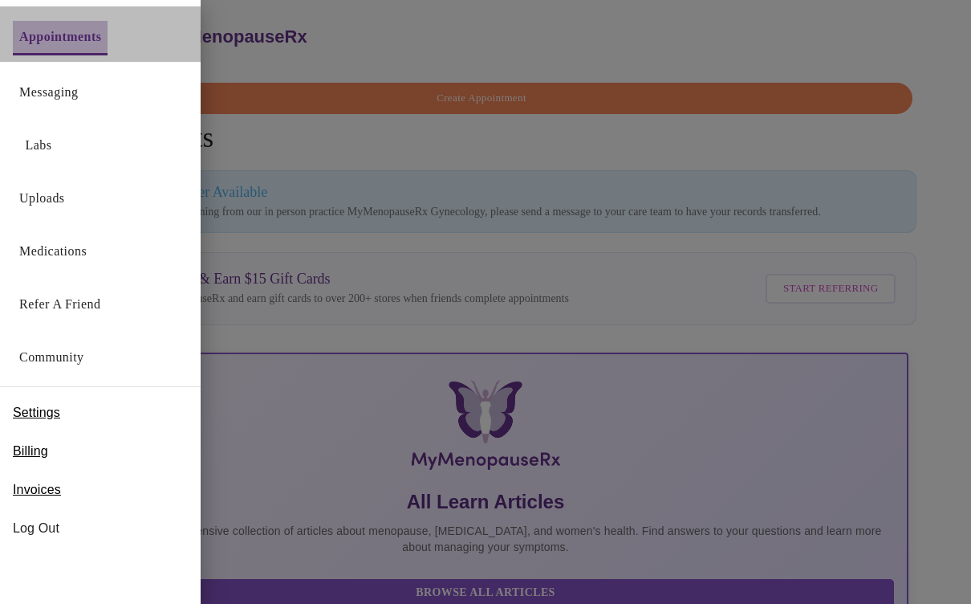
click at [88, 38] on link "Appointments" at bounding box center [60, 37] width 82 height 22
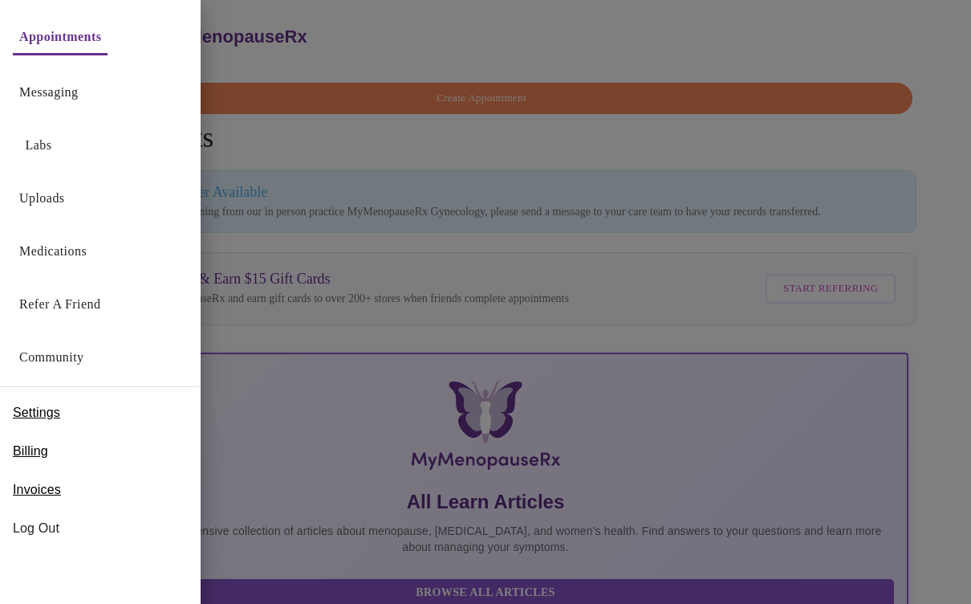
click at [341, 150] on div at bounding box center [485, 302] width 971 height 604
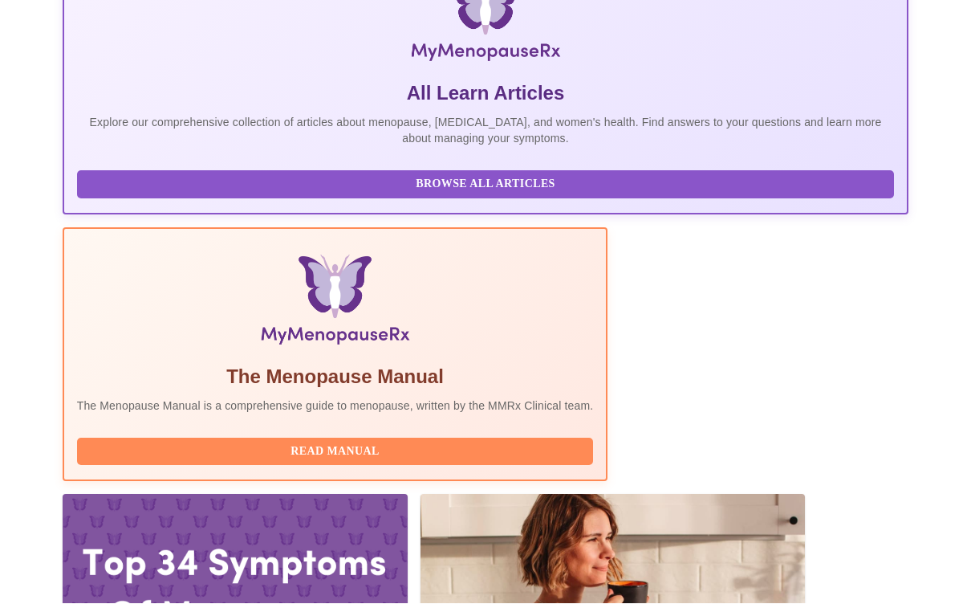
scroll to position [409, 0]
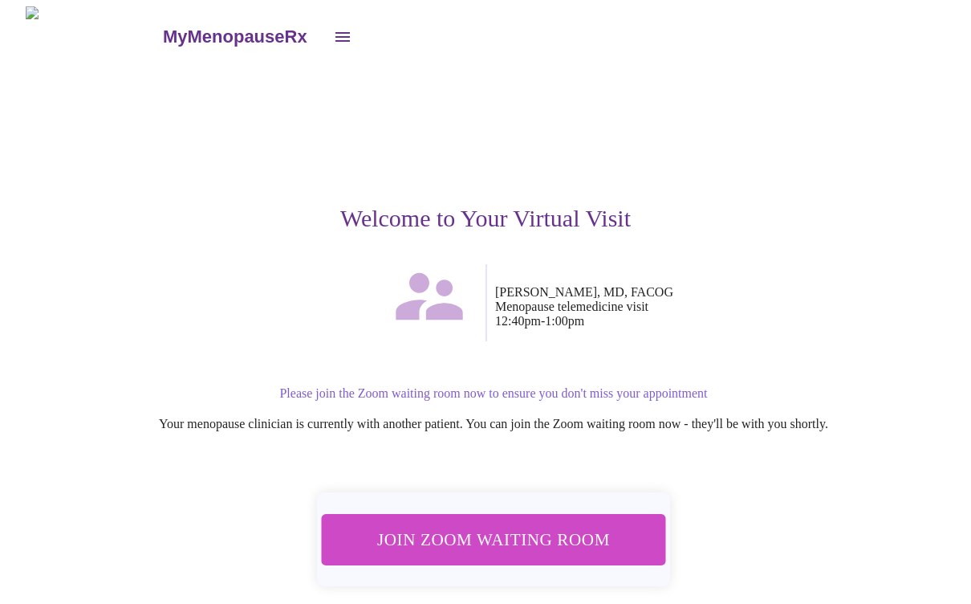
click at [524, 532] on span "Join Zoom Waiting Room" at bounding box center [494, 539] width 302 height 30
